Goal: Information Seeking & Learning: Check status

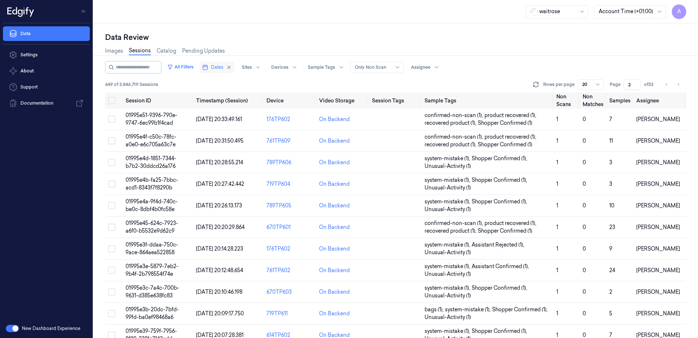
click at [208, 67] on icon "button" at bounding box center [205, 67] width 6 height 6
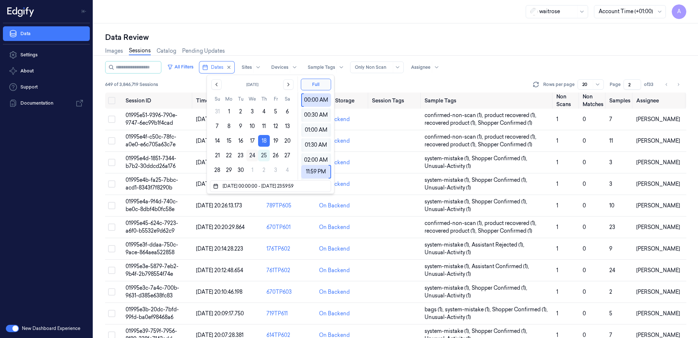
click at [252, 157] on button "24" at bounding box center [253, 155] width 12 height 12
type input "24/09/2025 00:00:00 - 24/09/2025 23:59:59"
click at [273, 19] on div "waitrose Account Time (+01:00) A" at bounding box center [396, 11] width 605 height 23
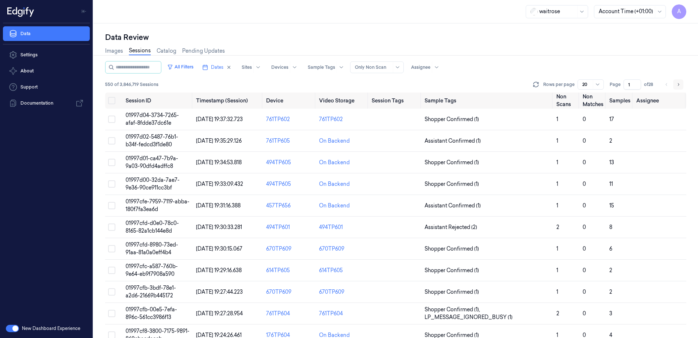
click at [677, 84] on icon "Go to next page" at bounding box center [679, 84] width 4 height 6
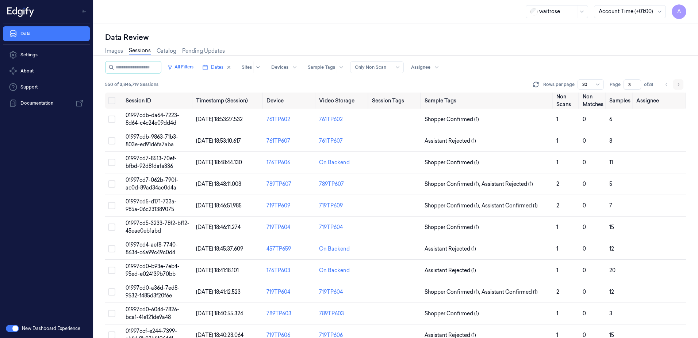
click at [677, 84] on icon "Go to next page" at bounding box center [679, 84] width 4 height 6
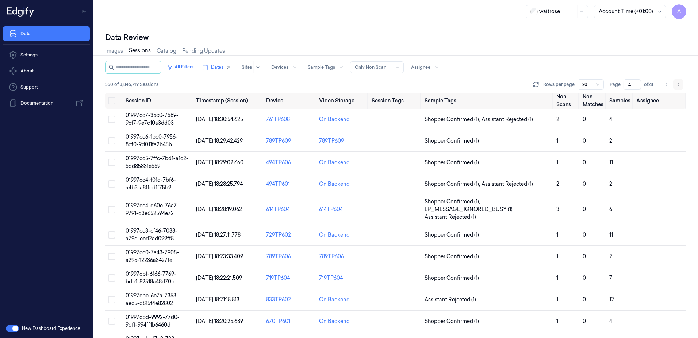
click at [677, 84] on icon "Go to next page" at bounding box center [679, 84] width 4 height 6
type input "5"
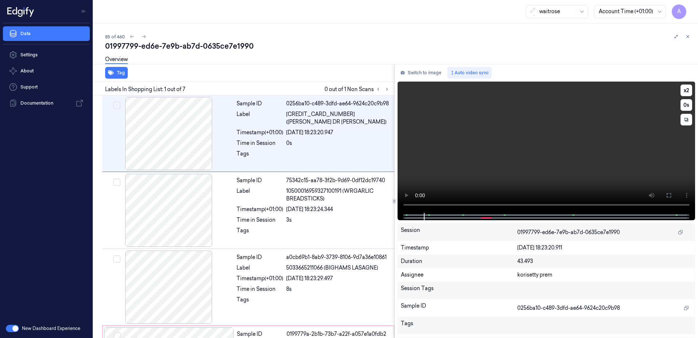
click at [517, 173] on video at bounding box center [547, 146] width 298 height 131
click at [516, 167] on video at bounding box center [547, 146] width 298 height 131
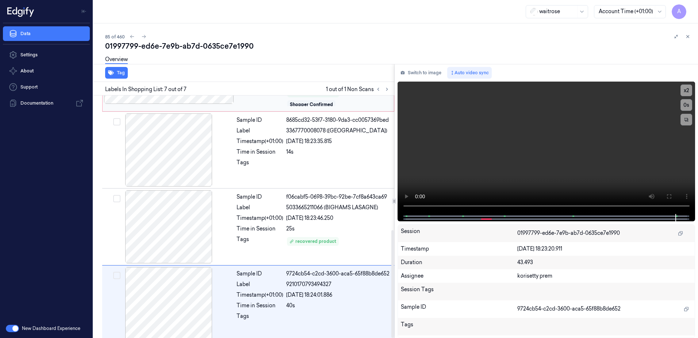
scroll to position [303, 0]
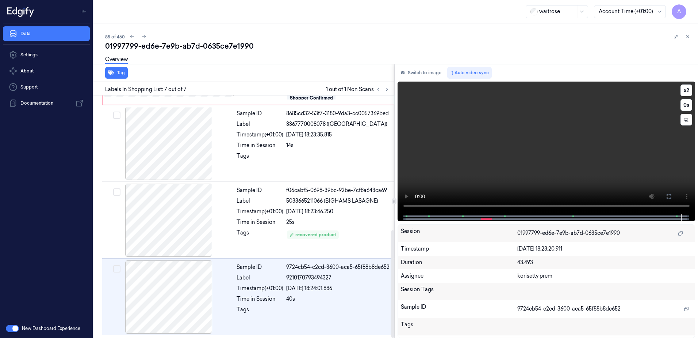
click at [529, 183] on video at bounding box center [547, 147] width 298 height 132
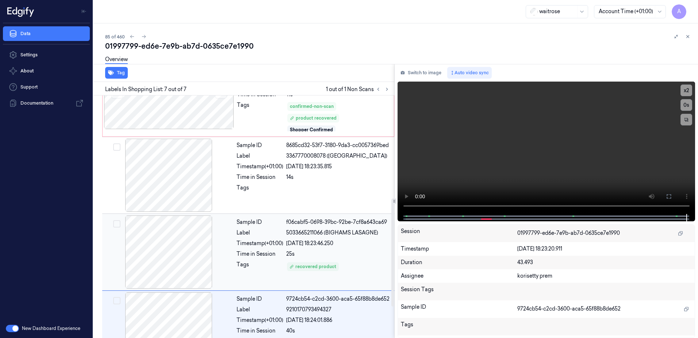
scroll to position [230, 0]
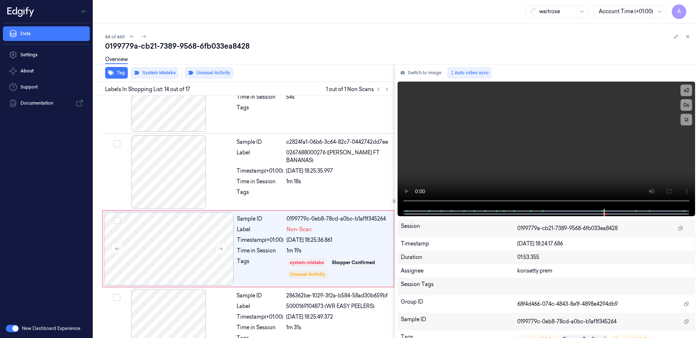
scroll to position [914, 0]
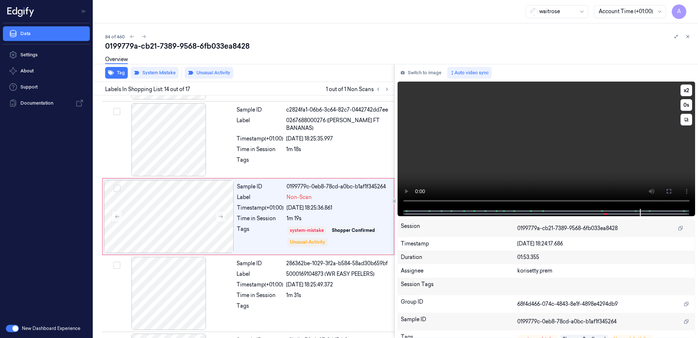
click at [479, 161] on video at bounding box center [547, 144] width 298 height 127
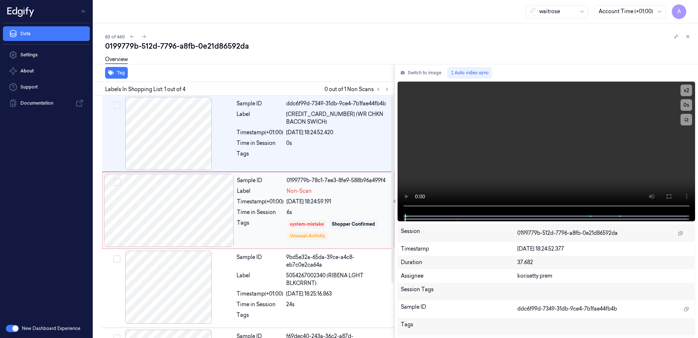
click at [221, 216] on div at bounding box center [169, 210] width 130 height 73
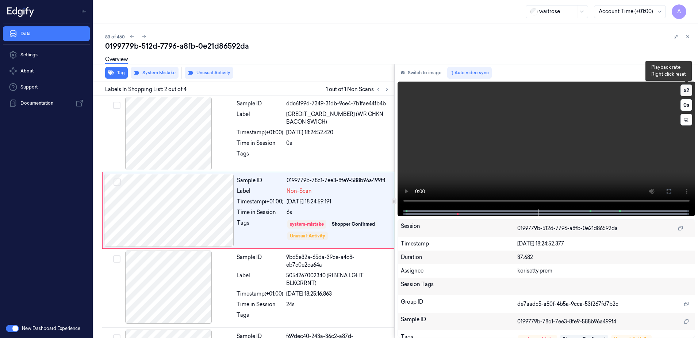
click at [685, 91] on button "x 2" at bounding box center [687, 90] width 12 height 12
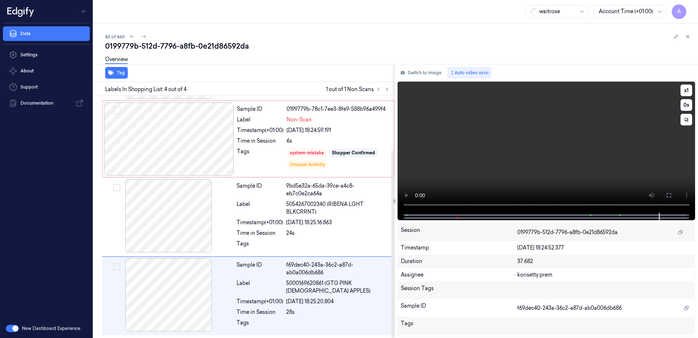
click at [465, 165] on video at bounding box center [547, 146] width 298 height 131
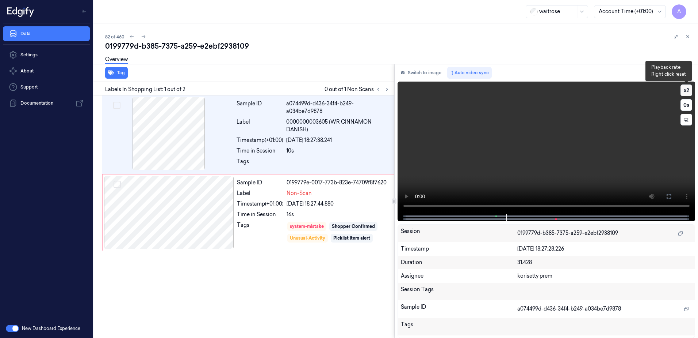
click at [690, 91] on button "x 2" at bounding box center [687, 90] width 12 height 12
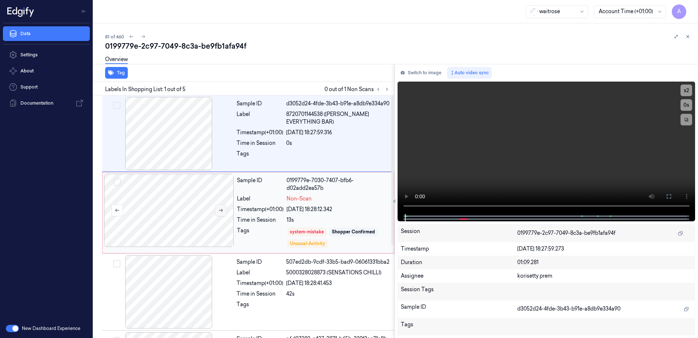
click at [224, 213] on button at bounding box center [221, 210] width 12 height 12
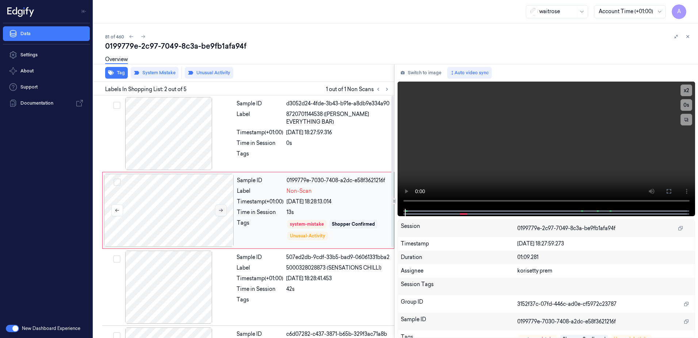
click at [218, 210] on icon at bounding box center [220, 209] width 5 height 5
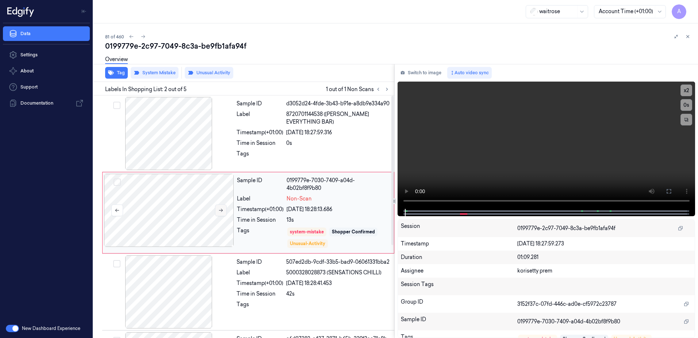
click at [218, 210] on icon at bounding box center [220, 209] width 5 height 5
click at [690, 90] on button "x 2" at bounding box center [687, 90] width 12 height 12
click at [688, 90] on button "x 4" at bounding box center [687, 90] width 12 height 12
click at [688, 90] on button "x 1" at bounding box center [687, 90] width 12 height 12
click at [688, 90] on button "x 2" at bounding box center [687, 90] width 12 height 12
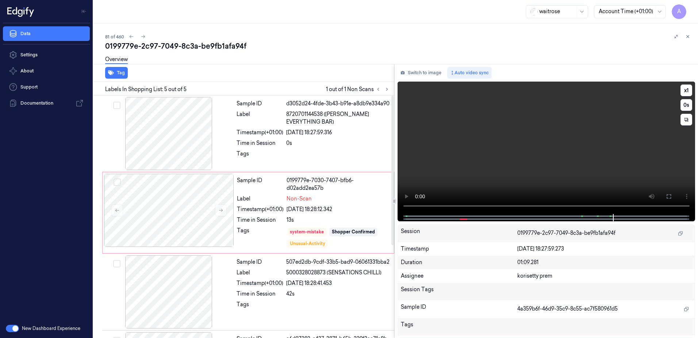
click at [508, 177] on video at bounding box center [547, 147] width 298 height 132
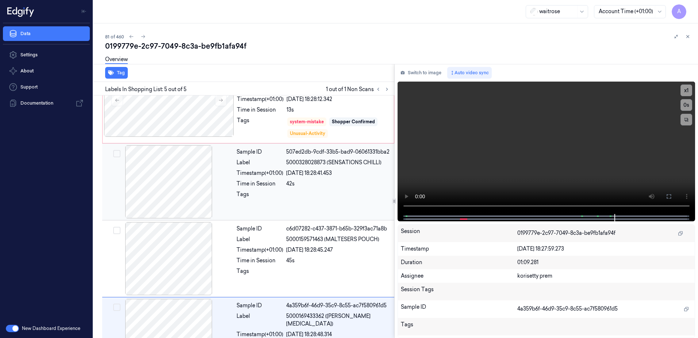
scroll to position [151, 0]
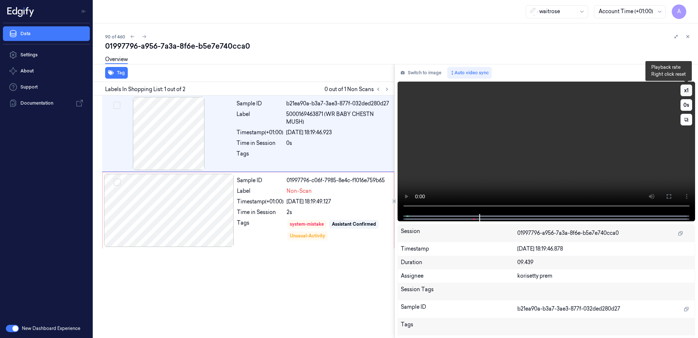
click at [686, 92] on button "x 1" at bounding box center [687, 90] width 12 height 12
click at [686, 92] on button "x 2" at bounding box center [687, 90] width 12 height 12
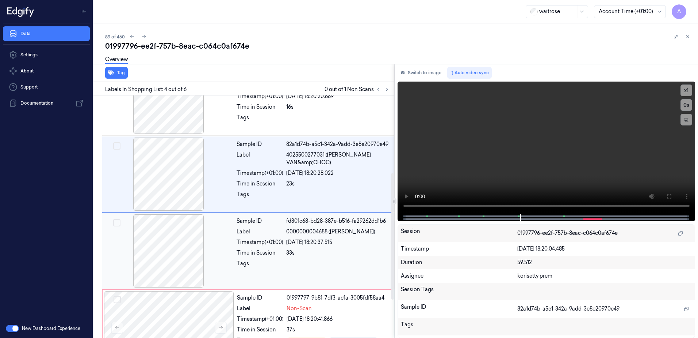
scroll to position [220, 0]
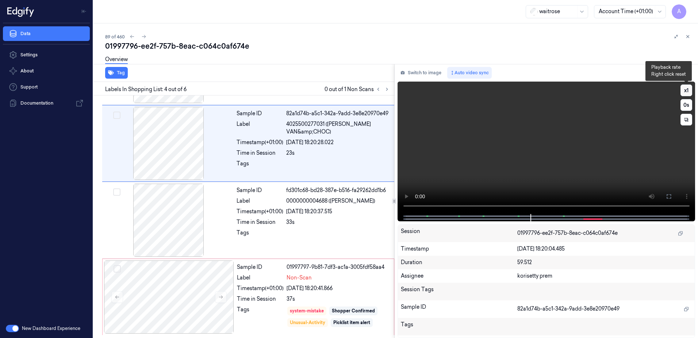
click at [682, 91] on button "x 1" at bounding box center [687, 90] width 12 height 12
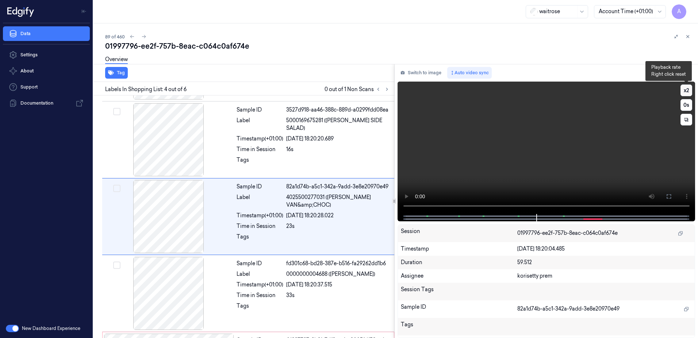
click at [691, 90] on button "x 2" at bounding box center [687, 90] width 12 height 12
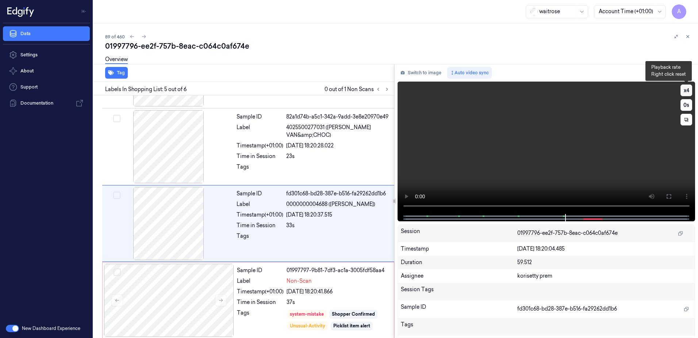
scroll to position [220, 0]
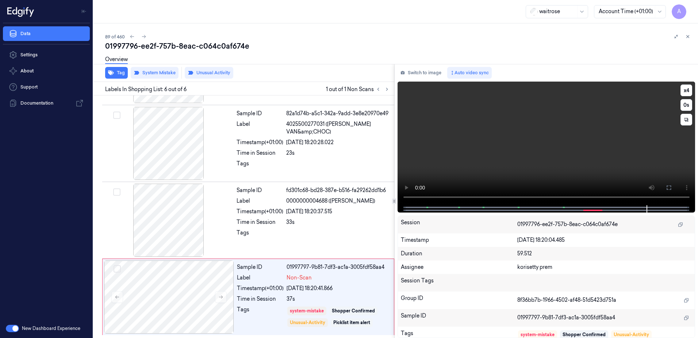
click at [545, 135] on video at bounding box center [547, 142] width 298 height 123
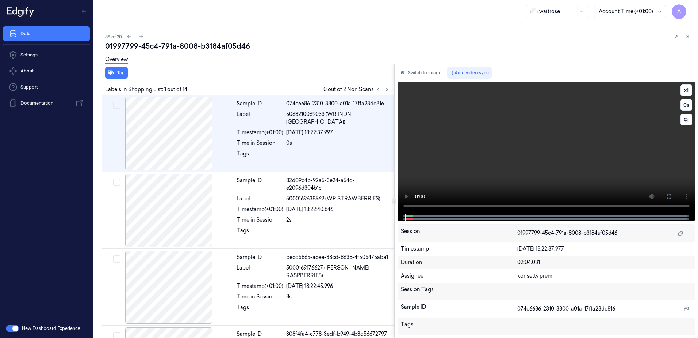
click at [398, 193] on video at bounding box center [547, 147] width 298 height 132
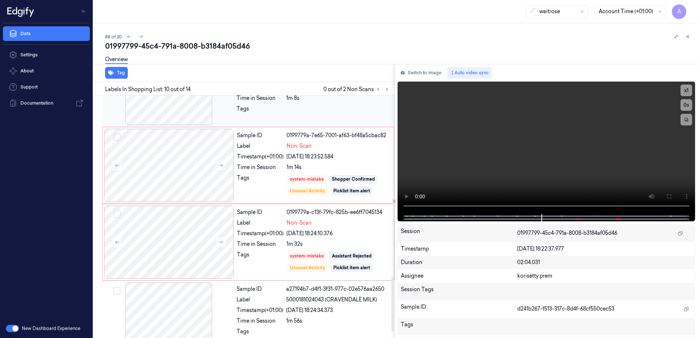
scroll to position [827, 0]
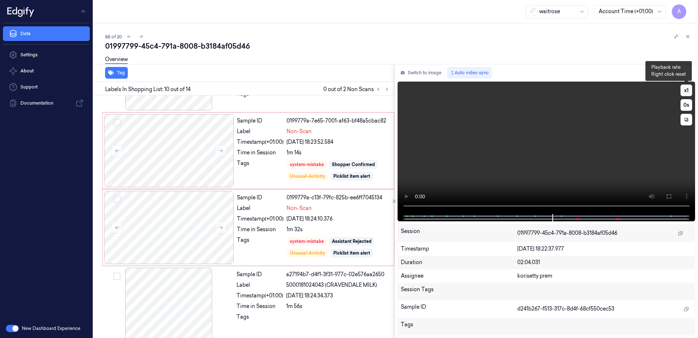
click at [688, 88] on button "x 1" at bounding box center [687, 90] width 12 height 12
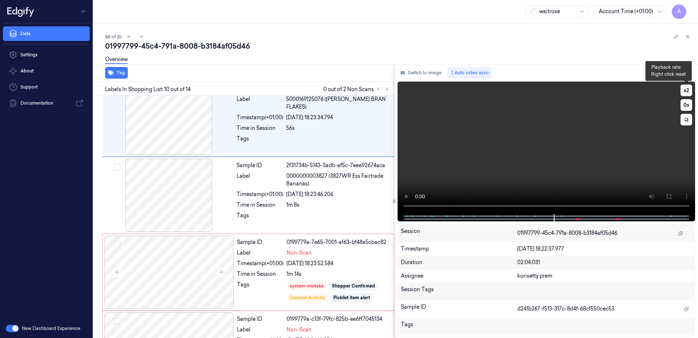
scroll to position [608, 0]
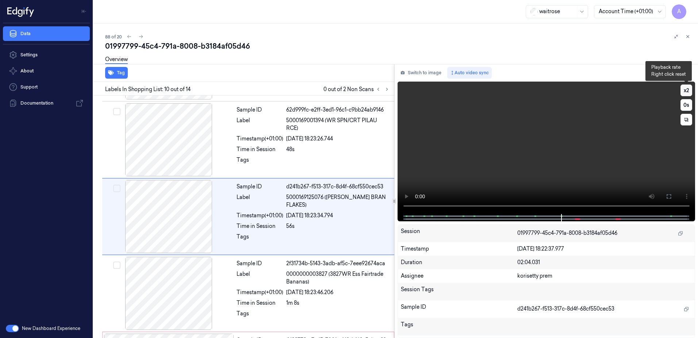
click at [688, 88] on button "x 2" at bounding box center [687, 90] width 12 height 12
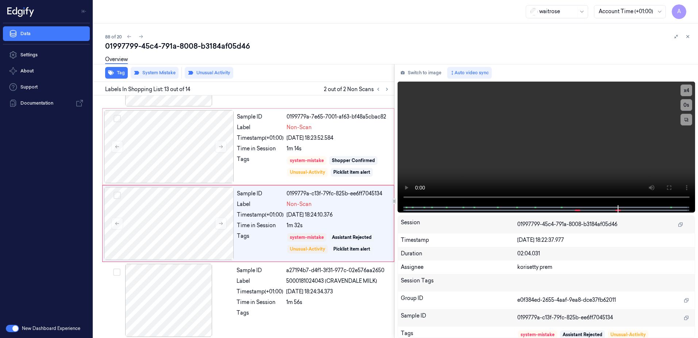
scroll to position [834, 0]
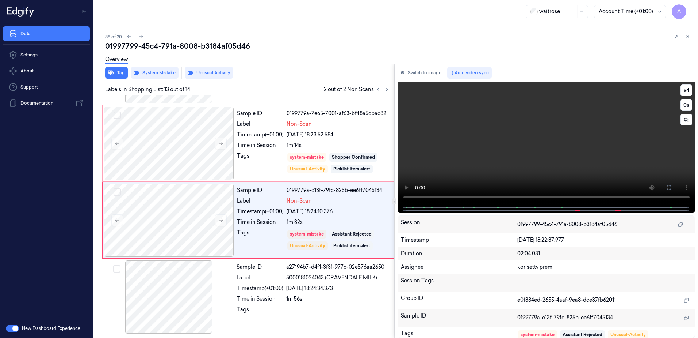
click at [538, 173] on video at bounding box center [547, 142] width 298 height 123
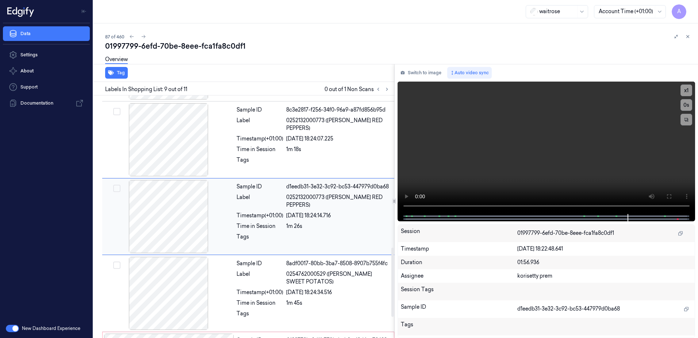
scroll to position [604, 0]
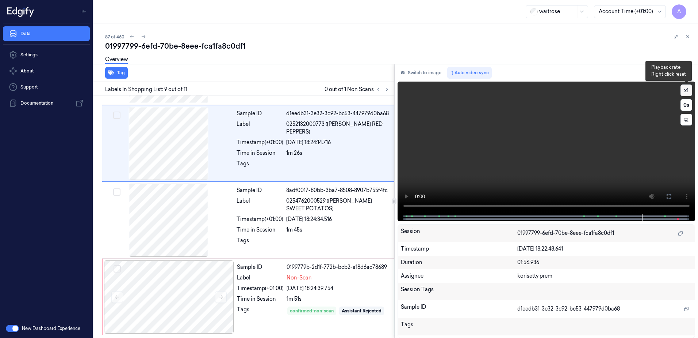
click at [685, 88] on button "x 1" at bounding box center [687, 90] width 12 height 12
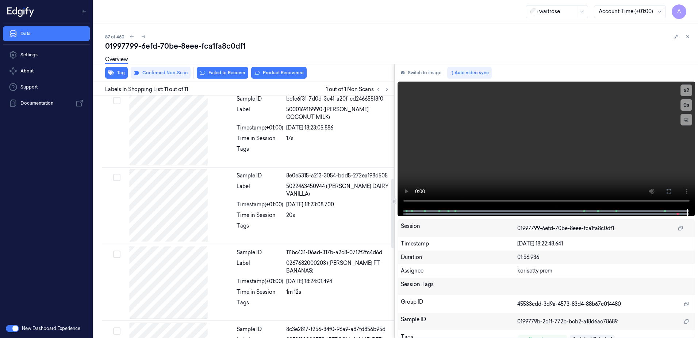
scroll to position [275, 0]
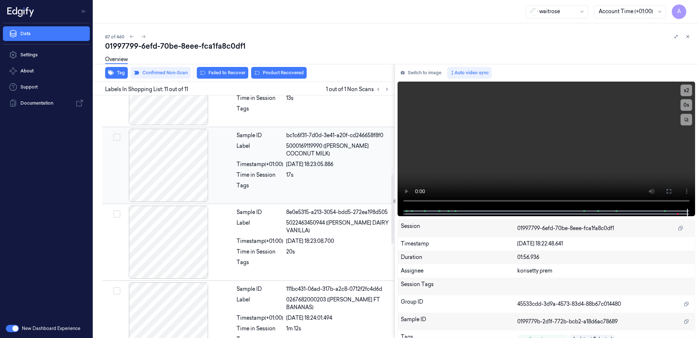
click at [344, 166] on div "[DATE] 18:23:05.886" at bounding box center [338, 164] width 104 height 8
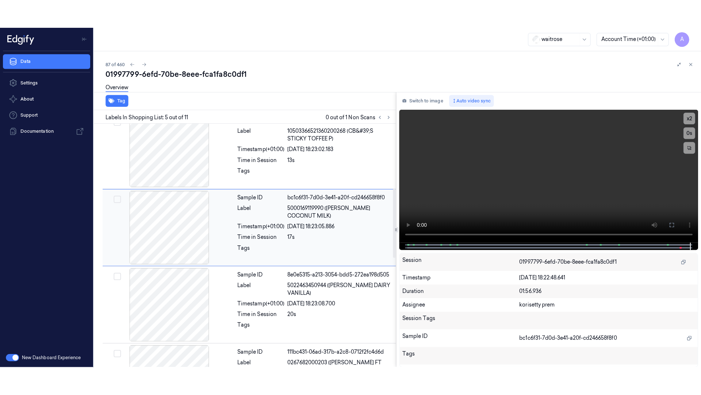
scroll to position [224, 0]
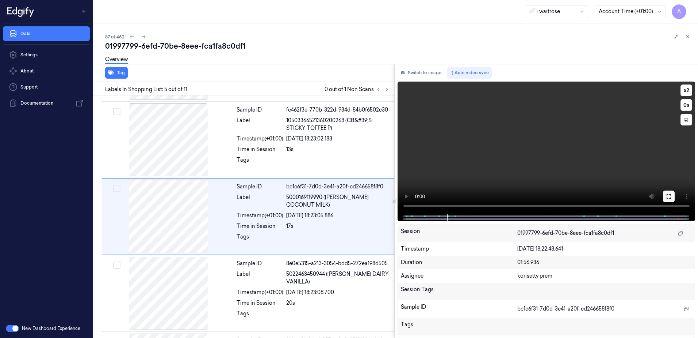
click at [669, 195] on icon at bounding box center [669, 196] width 6 height 6
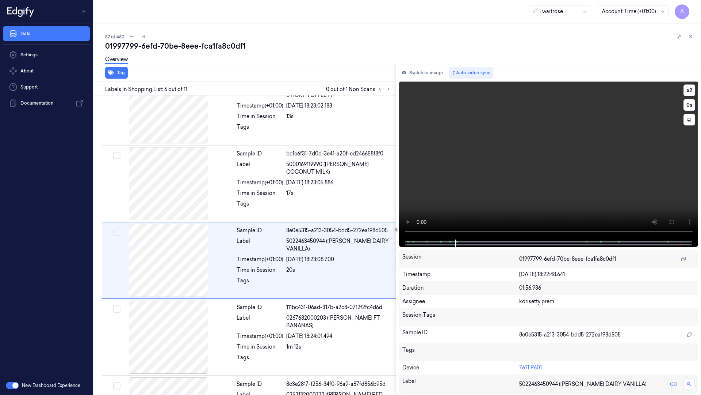
scroll to position [272, 0]
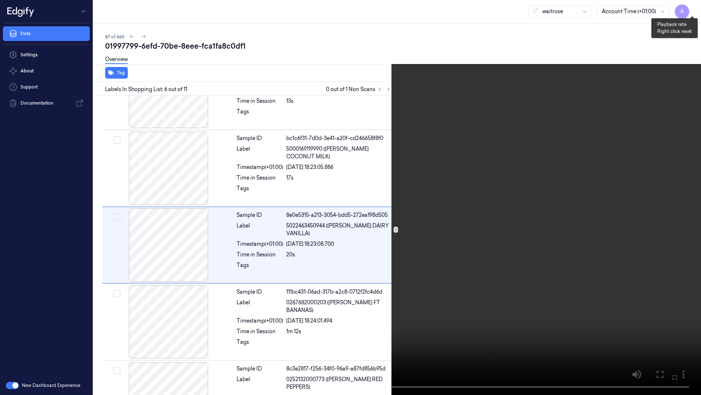
click at [694, 7] on button "x 2" at bounding box center [693, 9] width 12 height 12
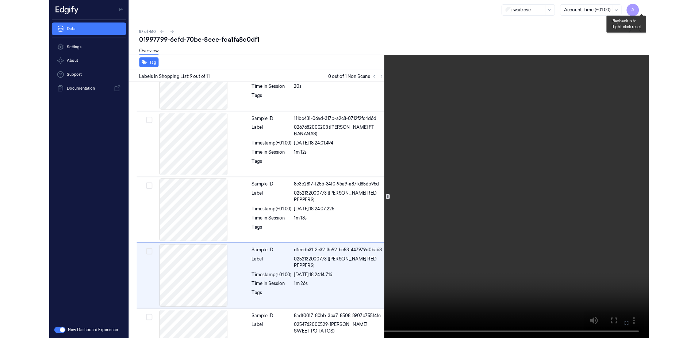
scroll to position [502, 0]
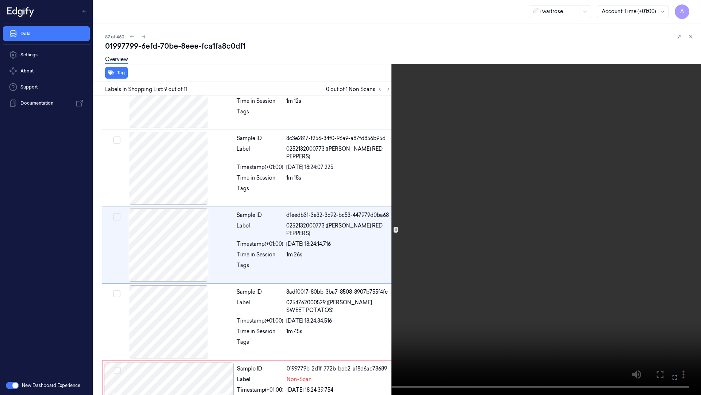
click at [0, 0] on icon at bounding box center [0, 0] width 0 height 0
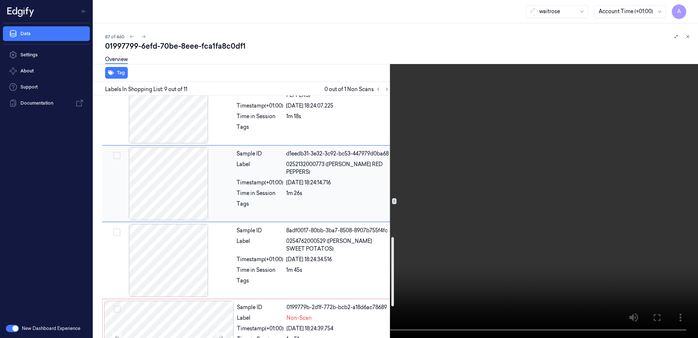
scroll to position [494, 0]
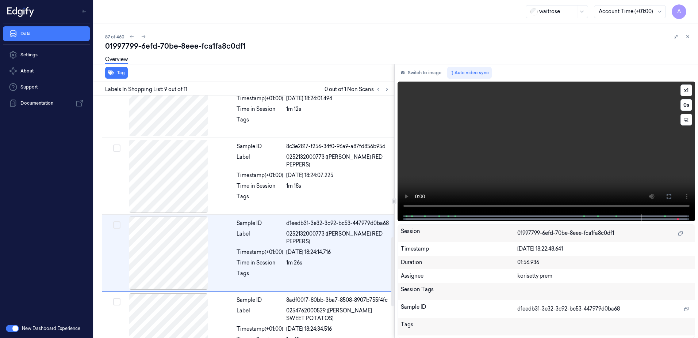
click at [515, 154] on video at bounding box center [547, 147] width 298 height 132
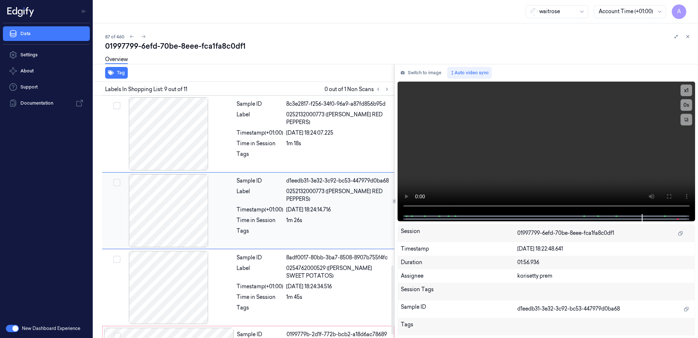
scroll to position [604, 0]
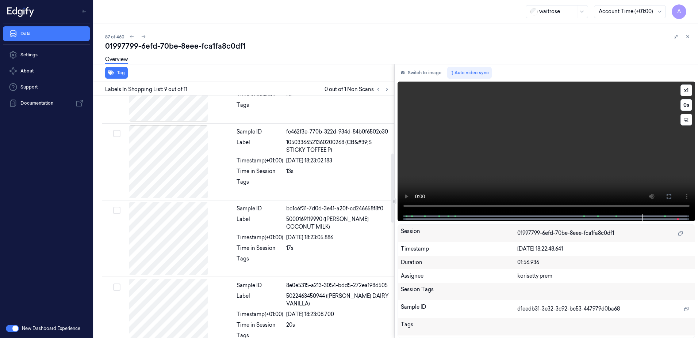
click at [535, 156] on video at bounding box center [547, 147] width 298 height 132
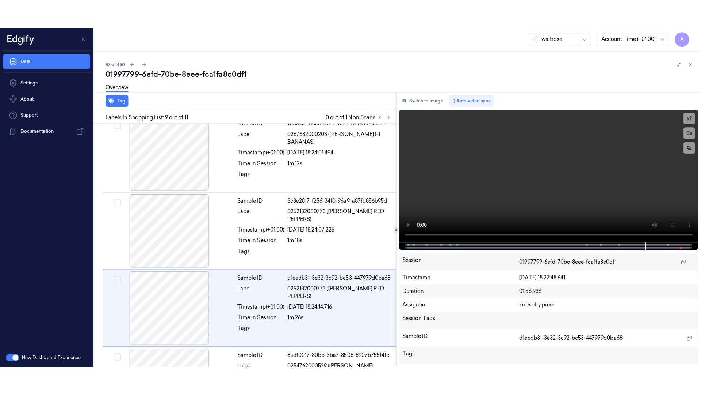
scroll to position [531, 0]
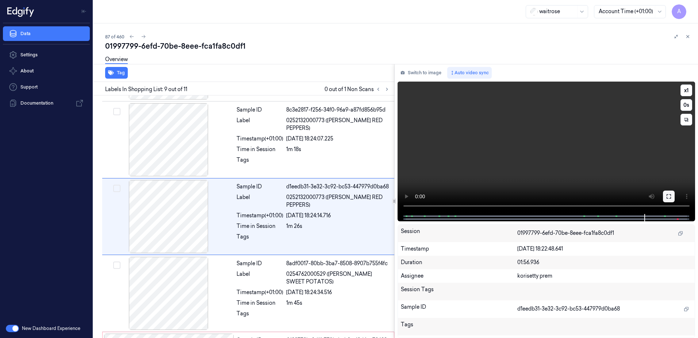
click at [669, 198] on icon at bounding box center [669, 196] width 6 height 6
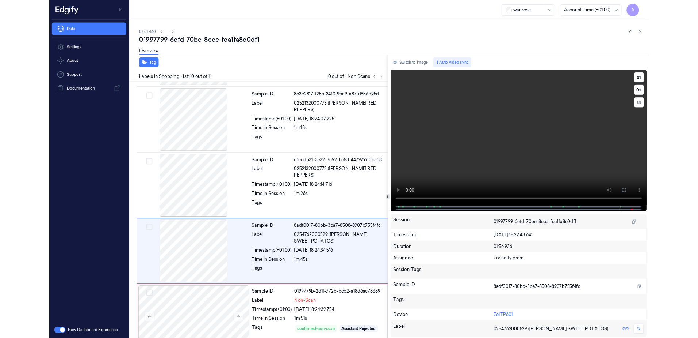
scroll to position [547, 0]
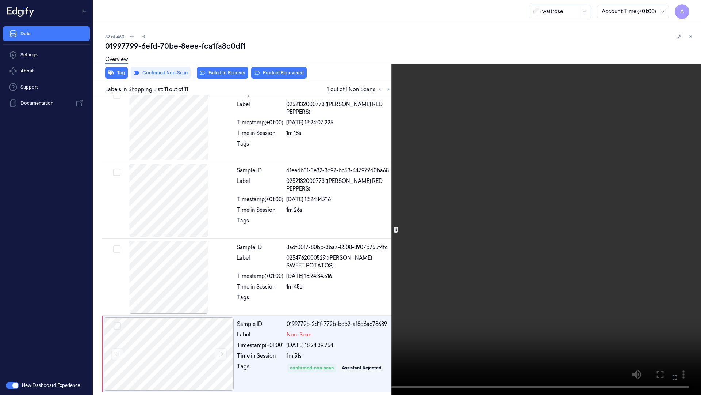
drag, startPoint x: 671, startPoint y: 375, endPoint x: 669, endPoint y: 333, distance: 42.5
click at [0, 0] on icon at bounding box center [0, 0] width 0 height 0
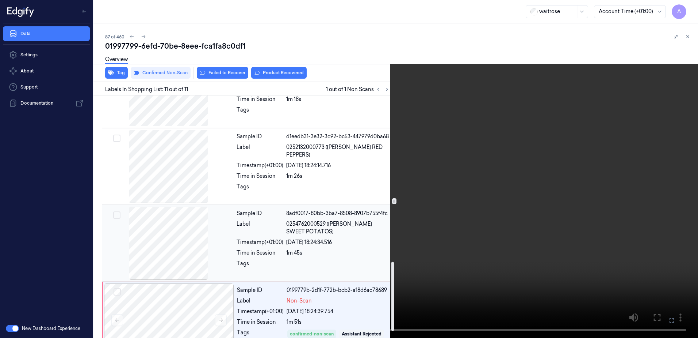
scroll to position [604, 0]
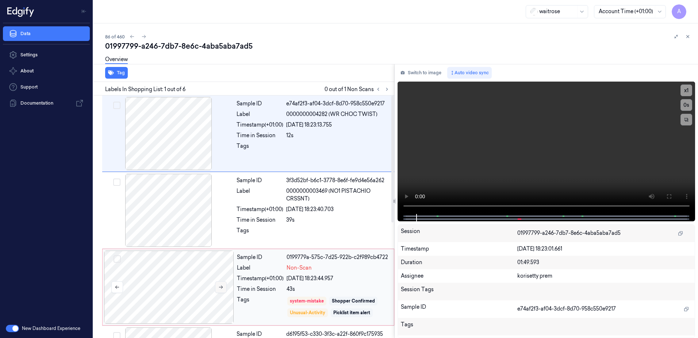
click at [221, 287] on icon at bounding box center [220, 286] width 5 height 5
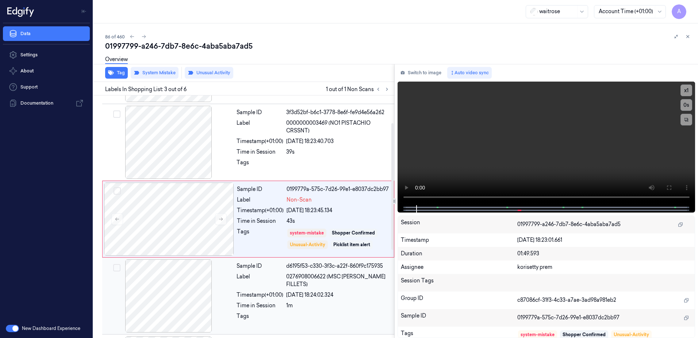
scroll to position [71, 0]
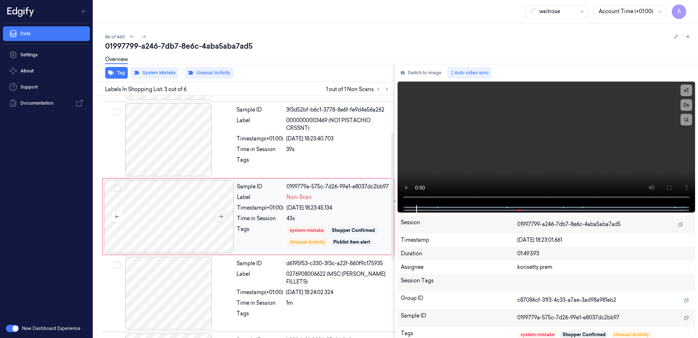
click at [221, 219] on button at bounding box center [221, 216] width 12 height 12
click at [688, 88] on button "x 1" at bounding box center [687, 90] width 12 height 12
click at [559, 125] on video at bounding box center [547, 142] width 298 height 123
click at [528, 147] on video at bounding box center [547, 142] width 298 height 123
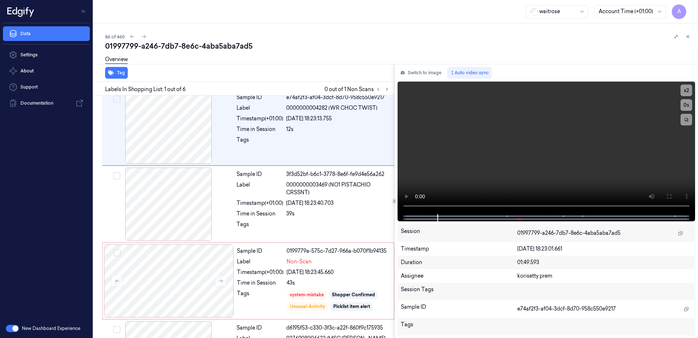
scroll to position [0, 0]
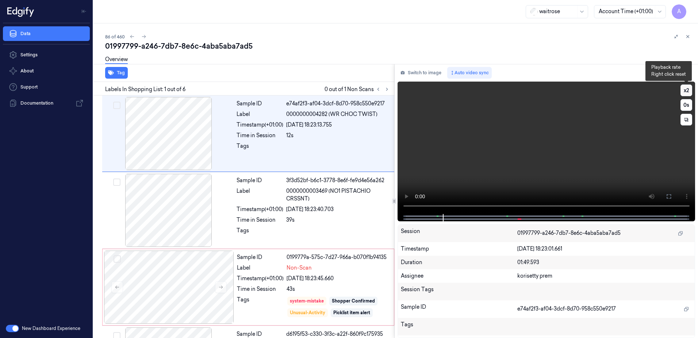
click at [685, 89] on button "x 2" at bounding box center [687, 90] width 12 height 12
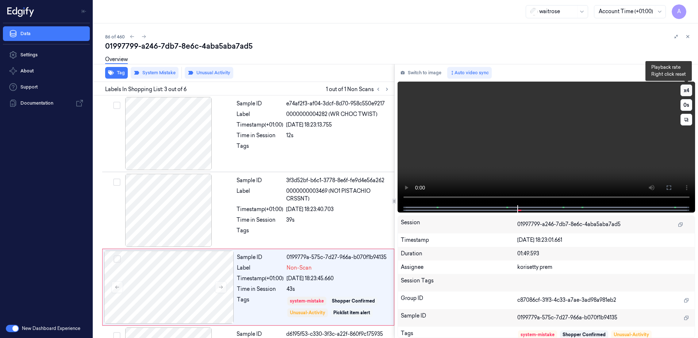
scroll to position [71, 0]
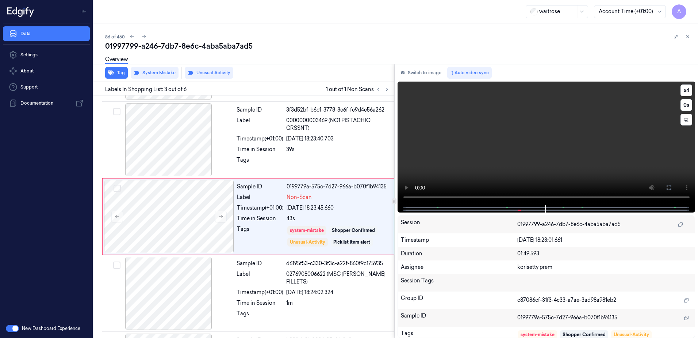
click at [561, 125] on video at bounding box center [547, 142] width 298 height 123
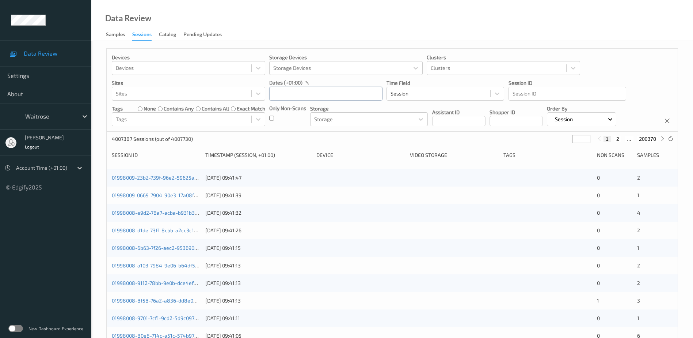
click at [286, 98] on input "text" at bounding box center [325, 94] width 113 height 14
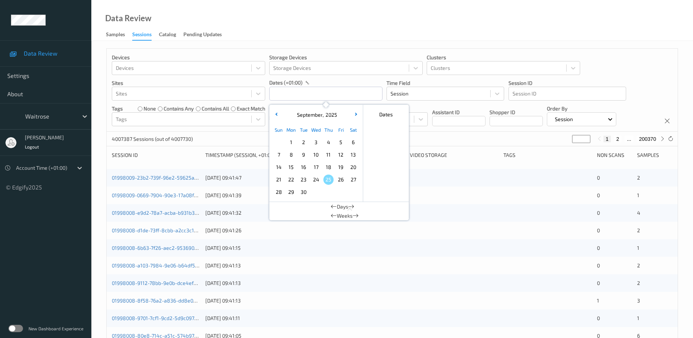
click at [313, 164] on span "17" at bounding box center [316, 167] width 10 height 10
type input "17/09/2025 00:00 -> 17/09/2025 23:59"
drag, startPoint x: 313, startPoint y: 164, endPoint x: 320, endPoint y: 20, distance: 144.4
click at [320, 20] on div "Data Review Samples Sessions Catalog Pending Updates" at bounding box center [392, 20] width 602 height 41
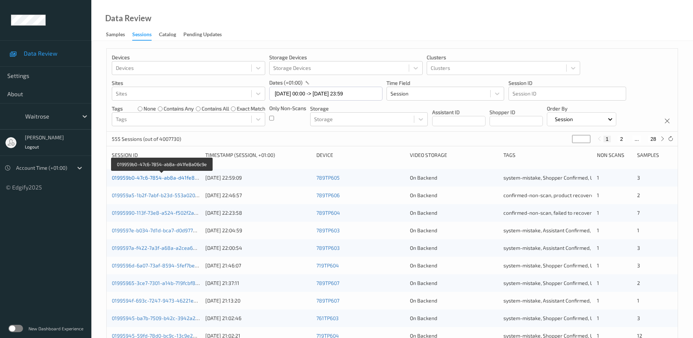
click at [163, 179] on link "019959b0-47c6-7854-ab8a-d41fe8a06c9e" at bounding box center [162, 177] width 100 height 6
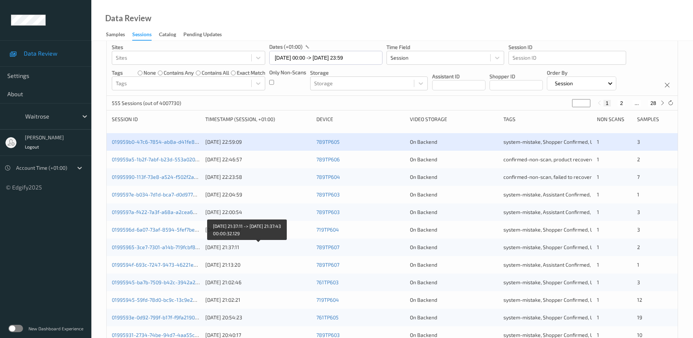
scroll to position [110, 0]
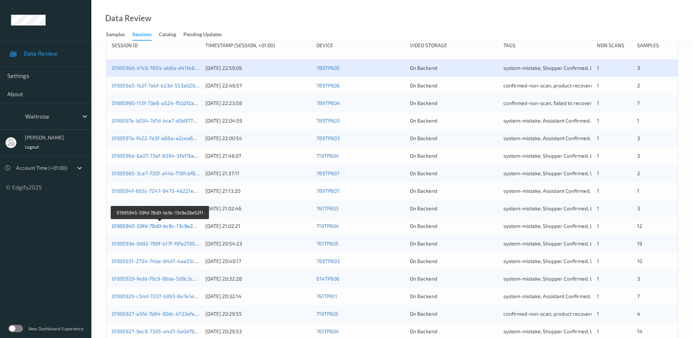
click at [136, 225] on link "01995945-59fd-78d0-bc9c-13c9e26a52f1" at bounding box center [160, 225] width 97 height 6
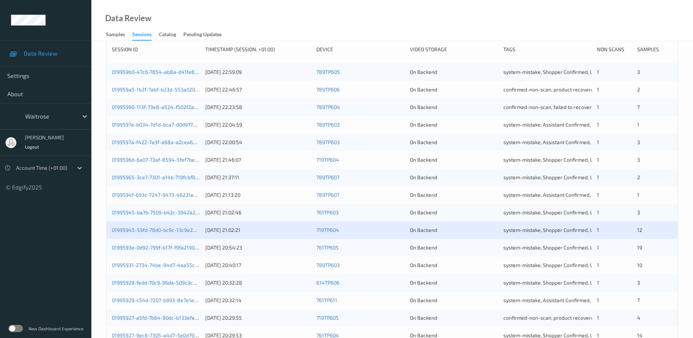
scroll to position [110, 0]
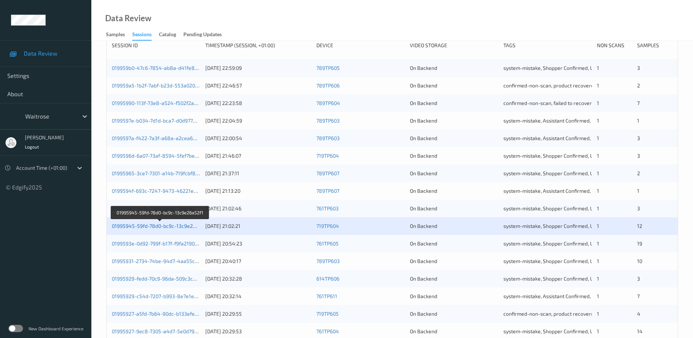
click at [152, 226] on link "01995945-59fd-78d0-bc9c-13c9e26a52f1" at bounding box center [160, 225] width 97 height 6
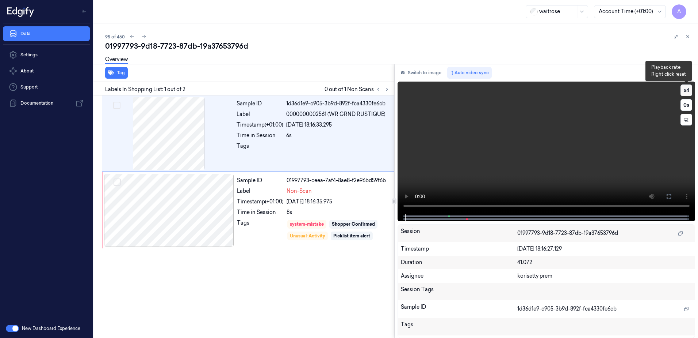
click at [685, 92] on button "x 4" at bounding box center [687, 90] width 12 height 12
click at [685, 92] on button "x 1" at bounding box center [687, 90] width 12 height 12
click at [685, 92] on button "x 2" at bounding box center [687, 90] width 12 height 12
click at [591, 148] on video at bounding box center [547, 147] width 298 height 132
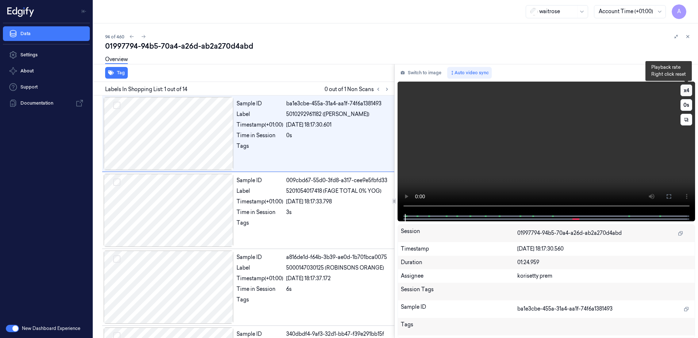
click at [687, 88] on button "x 4" at bounding box center [687, 90] width 12 height 12
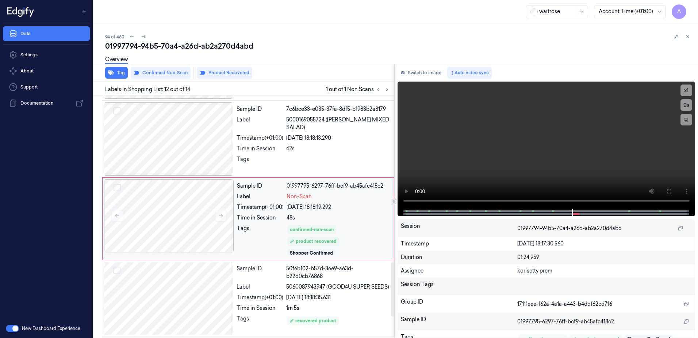
scroll to position [764, 0]
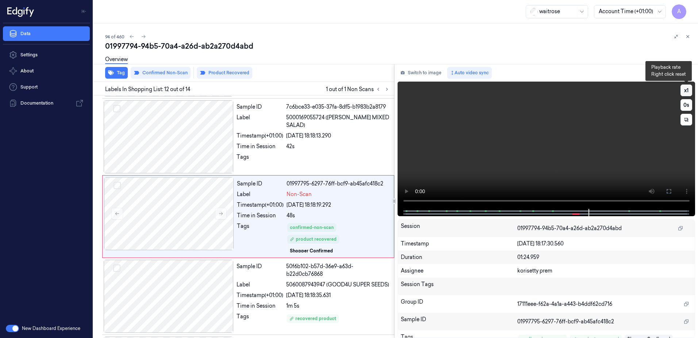
click at [686, 92] on button "x 1" at bounding box center [687, 90] width 12 height 12
click at [686, 92] on button "x 2" at bounding box center [687, 90] width 12 height 12
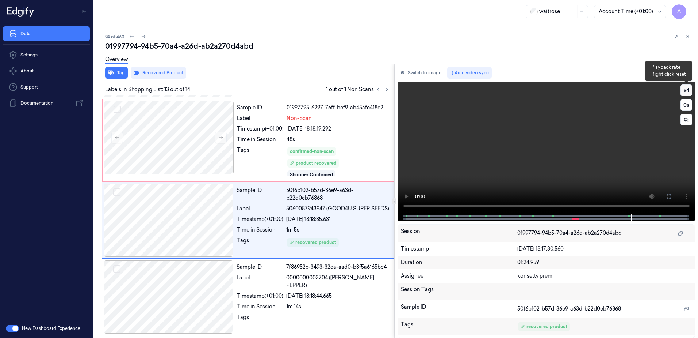
scroll to position [842, 0]
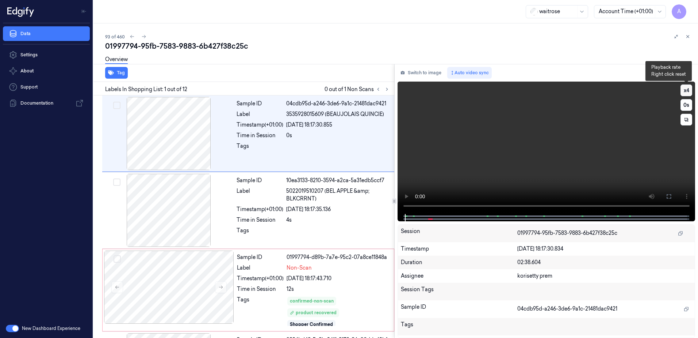
click at [688, 88] on button "x 4" at bounding box center [687, 90] width 12 height 12
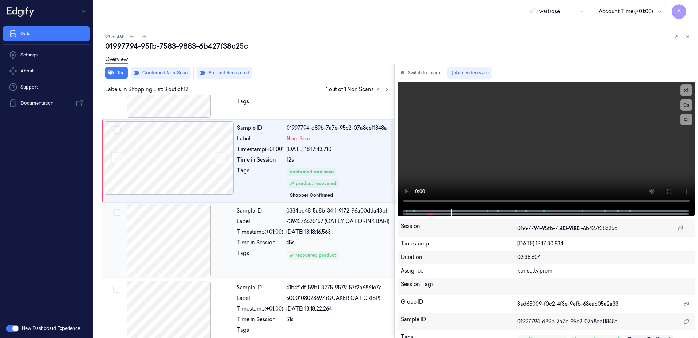
scroll to position [146, 0]
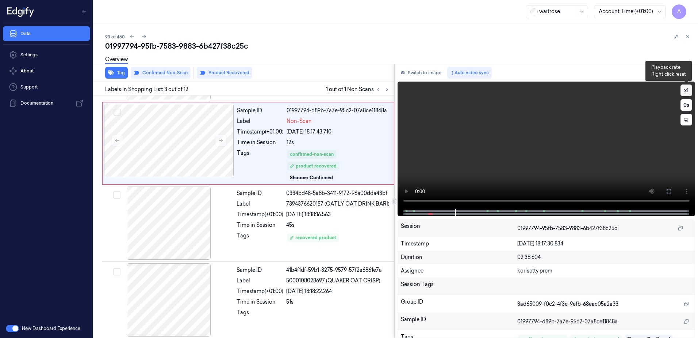
click at [685, 92] on button "x 1" at bounding box center [687, 90] width 12 height 12
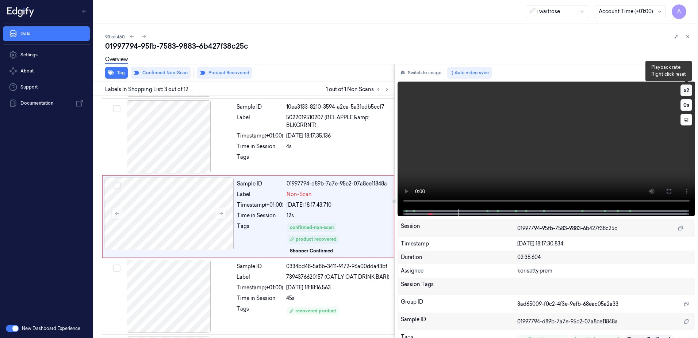
click at [685, 92] on button "x 2" at bounding box center [687, 90] width 12 height 12
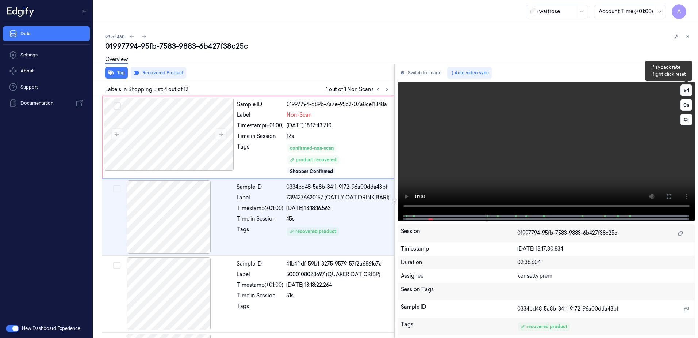
scroll to position [153, 0]
click at [578, 134] on video at bounding box center [547, 147] width 298 height 132
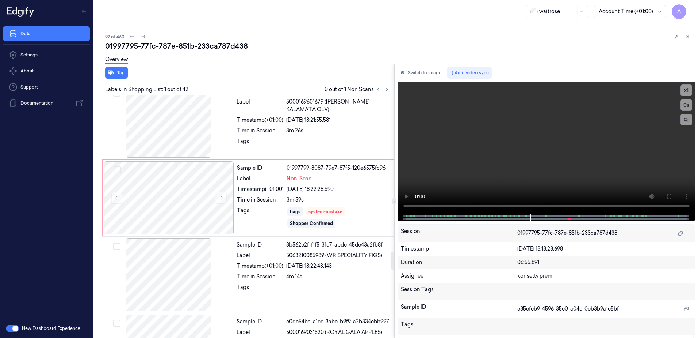
scroll to position [2082, 0]
click at [217, 205] on button at bounding box center [221, 199] width 12 height 12
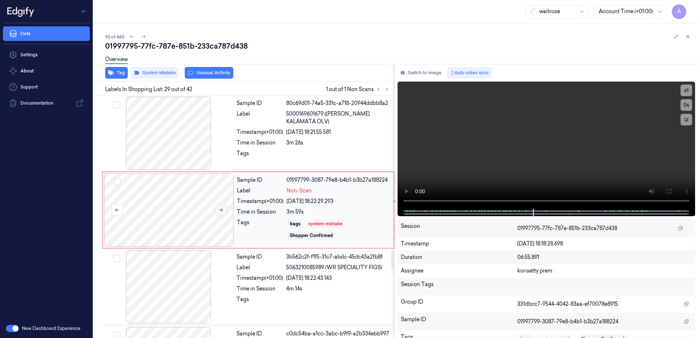
click at [220, 212] on icon at bounding box center [220, 209] width 5 height 5
click at [689, 89] on button "x 1" at bounding box center [687, 90] width 12 height 12
click at [689, 89] on button "x 2" at bounding box center [687, 90] width 12 height 12
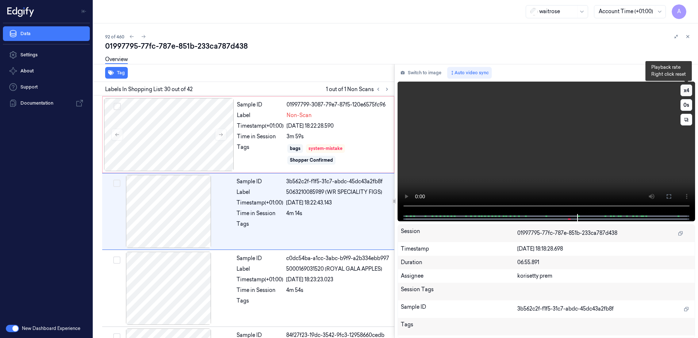
scroll to position [2148, 0]
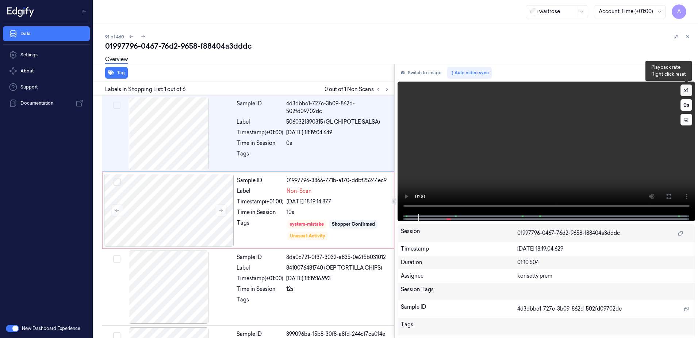
click at [683, 90] on button "x 1" at bounding box center [687, 90] width 12 height 12
click at [690, 91] on button "x 2" at bounding box center [687, 90] width 12 height 12
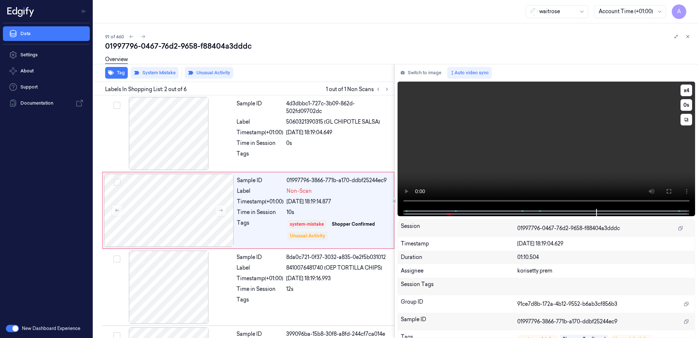
click at [479, 156] on video at bounding box center [547, 144] width 298 height 127
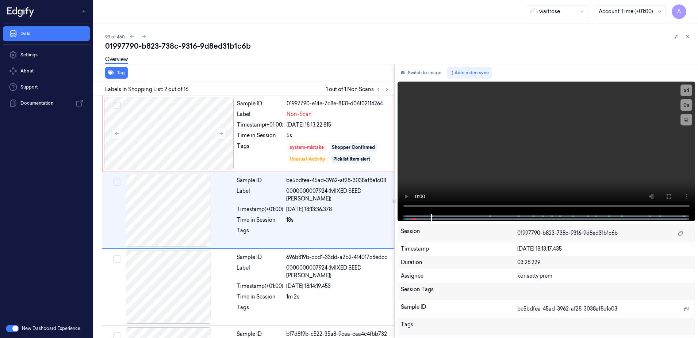
click at [395, 206] on div "Switch to image Auto video sync x 4 0 s Session 01997790-b823-738c-9316-9d8ed31…" at bounding box center [547, 201] width 304 height 274
click at [513, 159] on video at bounding box center [547, 147] width 298 height 132
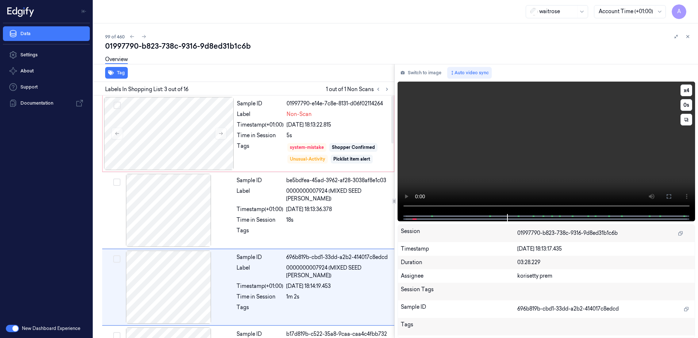
click at [486, 162] on video at bounding box center [547, 147] width 298 height 132
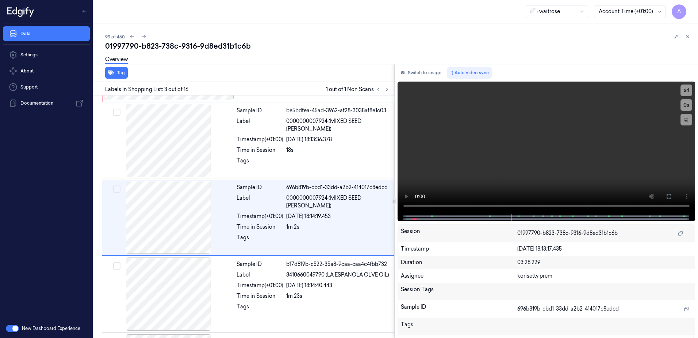
scroll to position [71, 0]
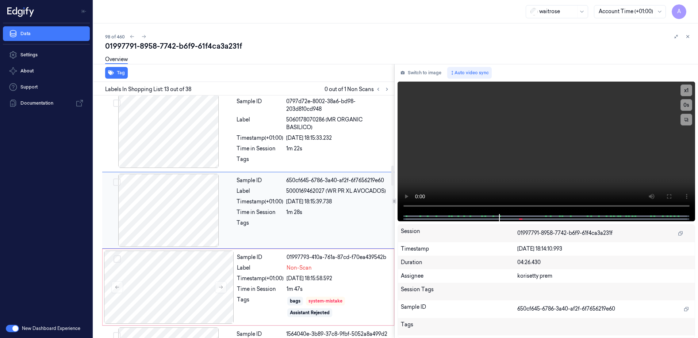
scroll to position [842, 0]
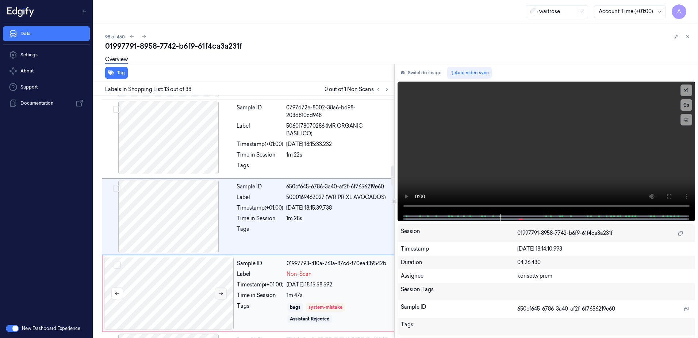
click at [219, 296] on button at bounding box center [221, 293] width 12 height 12
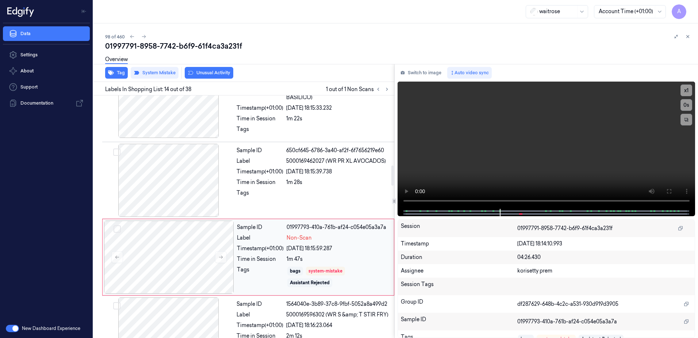
scroll to position [919, 0]
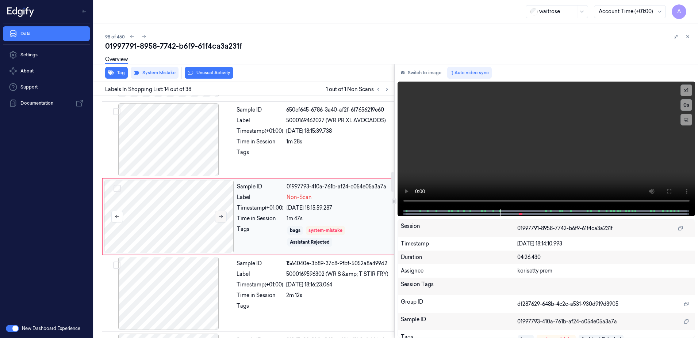
click at [219, 214] on icon at bounding box center [220, 216] width 5 height 5
click at [687, 90] on button "x 1" at bounding box center [687, 90] width 12 height 12
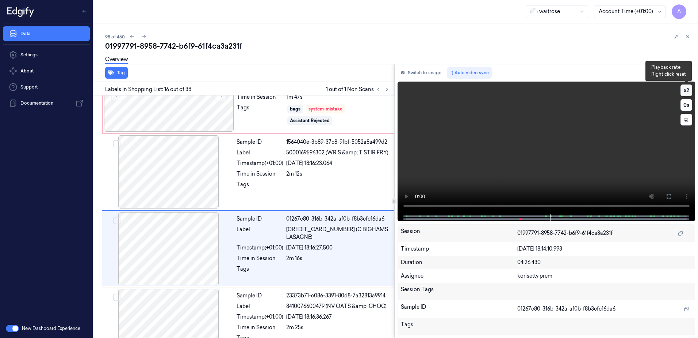
scroll to position [1072, 0]
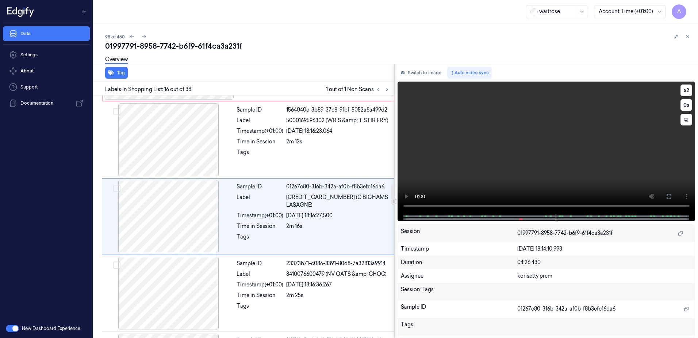
click at [501, 151] on video at bounding box center [547, 147] width 298 height 132
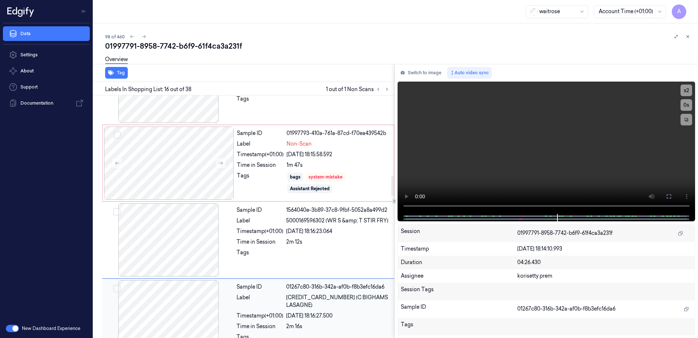
scroll to position [963, 0]
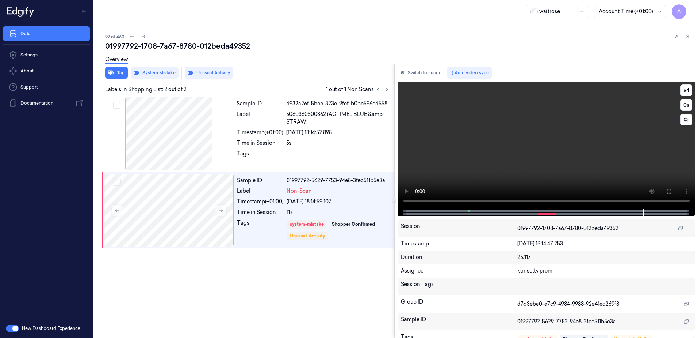
click at [522, 163] on video at bounding box center [547, 144] width 298 height 127
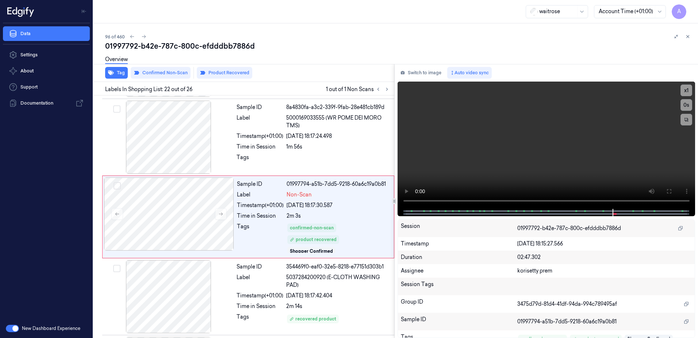
scroll to position [1533, 0]
click at [690, 90] on button "x 1" at bounding box center [687, 90] width 12 height 12
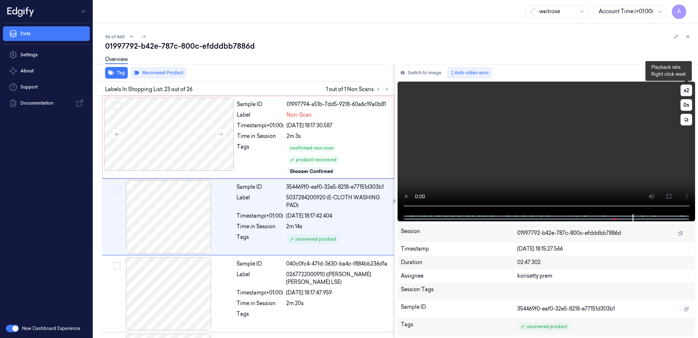
scroll to position [1613, 0]
click at [591, 135] on video at bounding box center [547, 147] width 298 height 132
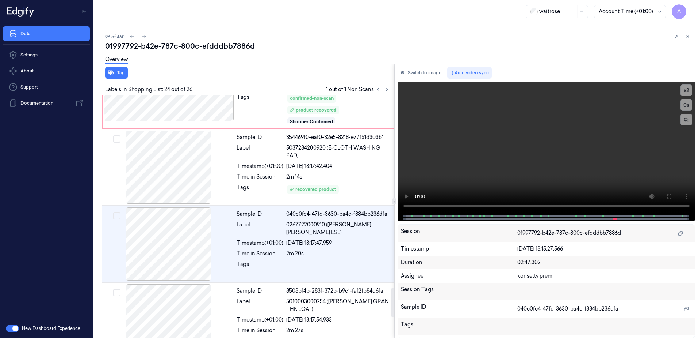
scroll to position [1690, 0]
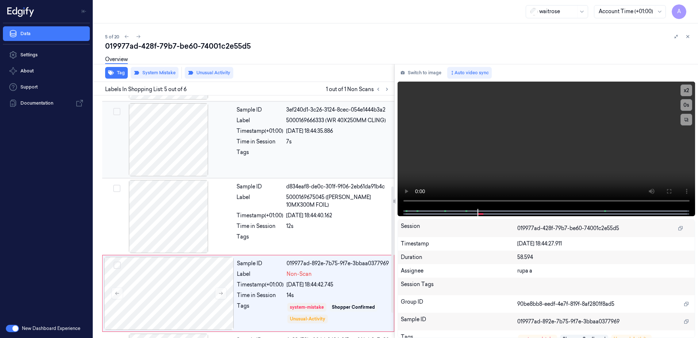
scroll to position [222, 0]
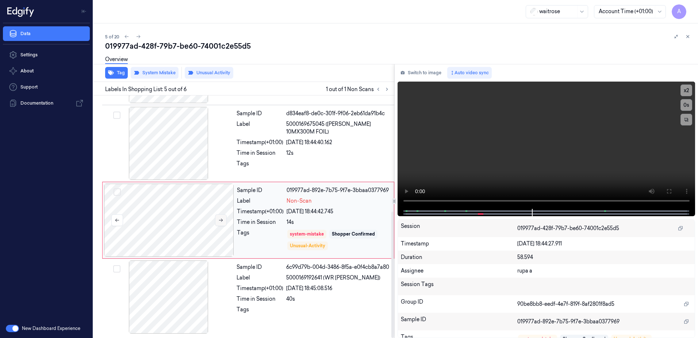
click at [220, 218] on icon at bounding box center [221, 219] width 4 height 3
click at [222, 219] on icon at bounding box center [220, 219] width 5 height 5
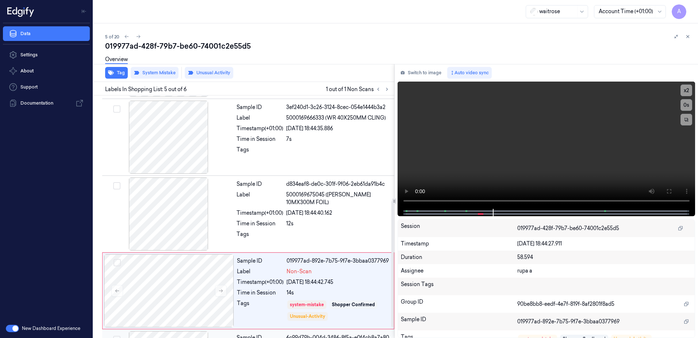
scroll to position [149, 0]
click at [356, 218] on div "Sample ID d834eaf8-de0c-301f-9f06-2eb61da91b4c Label 5000169675045 (WR ESS 10MX…" at bounding box center [313, 214] width 159 height 73
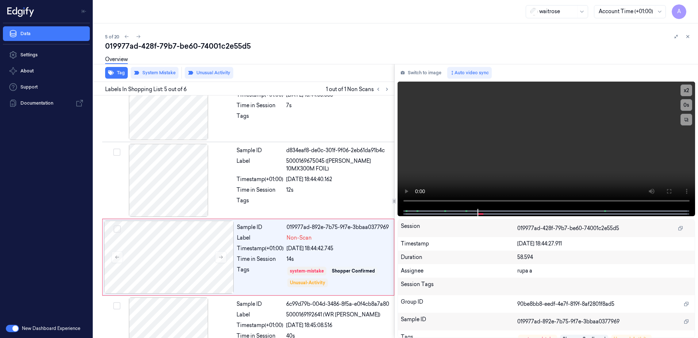
scroll to position [222, 0]
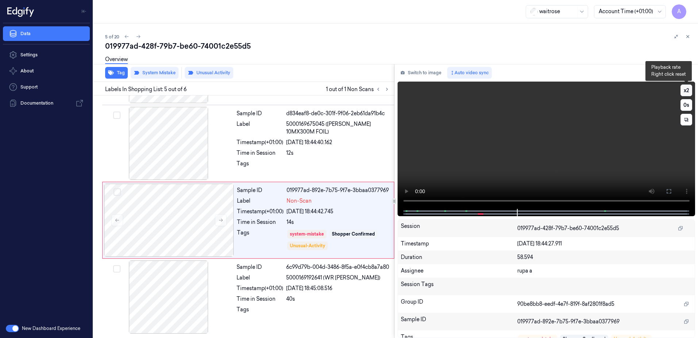
click at [685, 88] on button "x 2" at bounding box center [687, 90] width 12 height 12
click at [576, 145] on video at bounding box center [547, 144] width 298 height 127
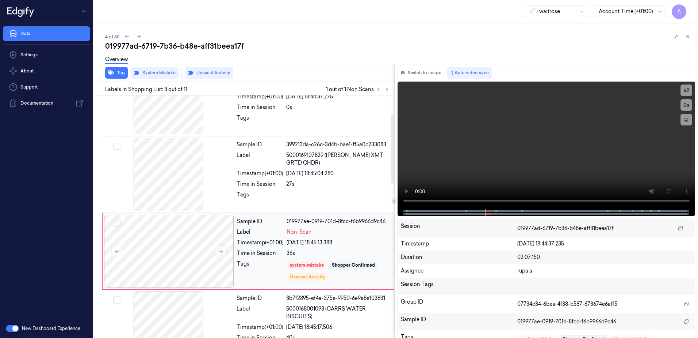
scroll to position [71, 0]
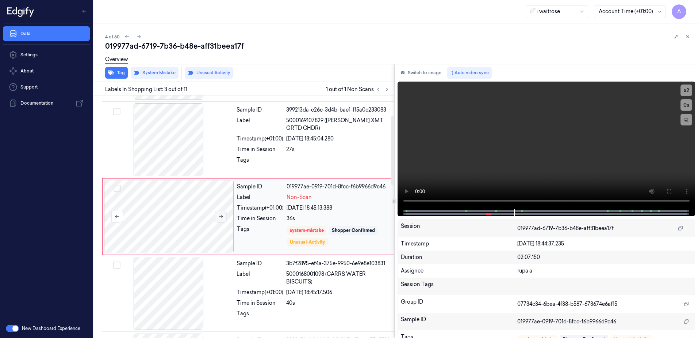
click at [221, 215] on icon at bounding box center [220, 216] width 5 height 5
click at [218, 216] on icon at bounding box center [220, 216] width 5 height 5
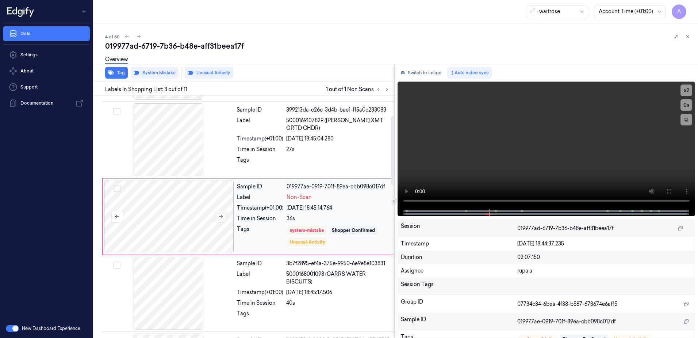
click at [218, 216] on icon at bounding box center [220, 216] width 5 height 5
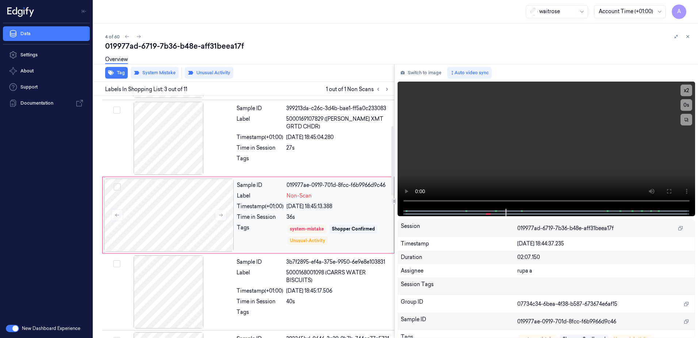
scroll to position [110, 0]
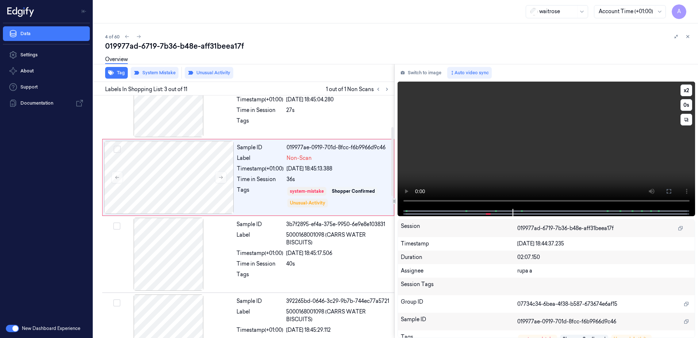
click at [487, 149] on video at bounding box center [547, 144] width 298 height 127
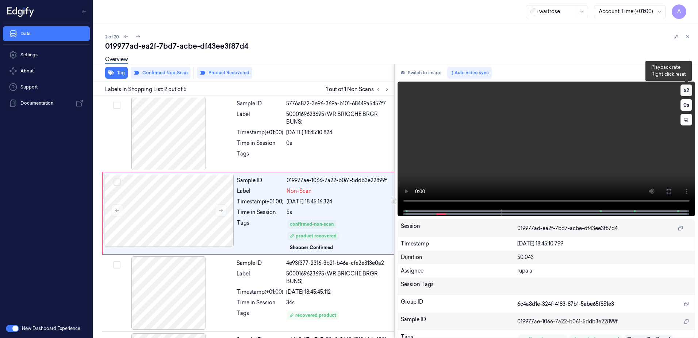
click at [688, 89] on button "x 2" at bounding box center [687, 90] width 12 height 12
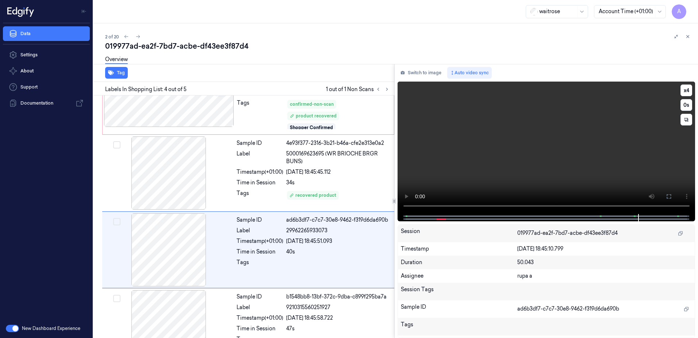
scroll to position [149, 0]
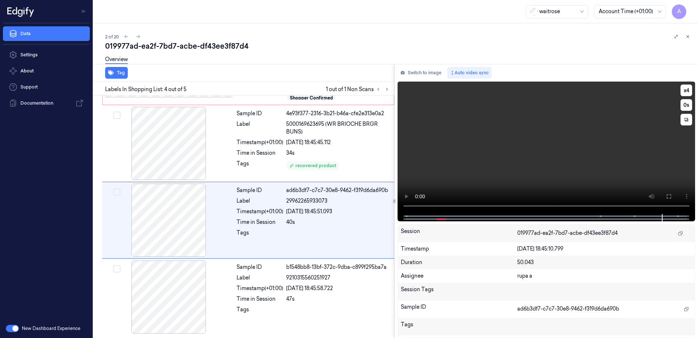
click at [561, 151] on video at bounding box center [547, 147] width 298 height 132
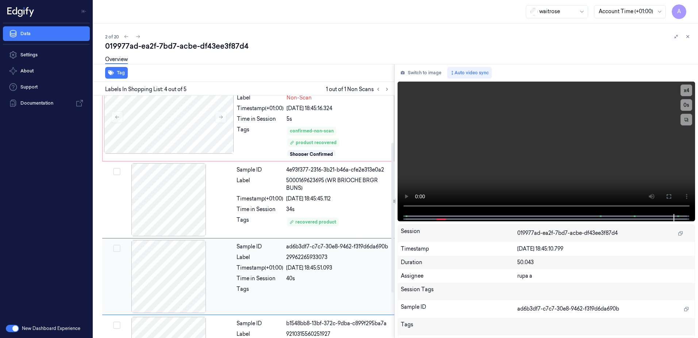
scroll to position [40, 0]
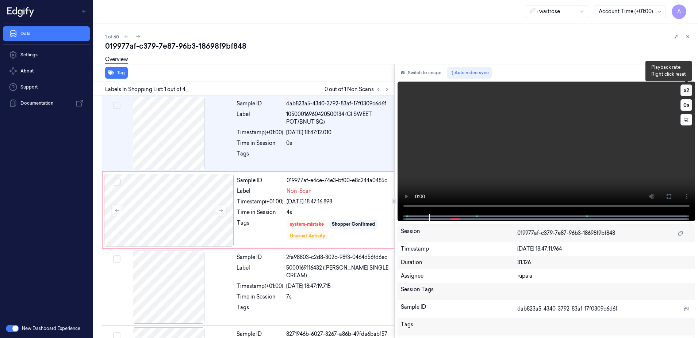
click at [689, 90] on button "x 2" at bounding box center [687, 90] width 12 height 12
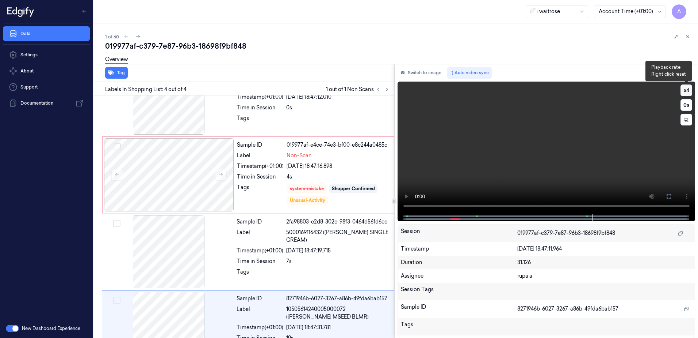
scroll to position [67, 0]
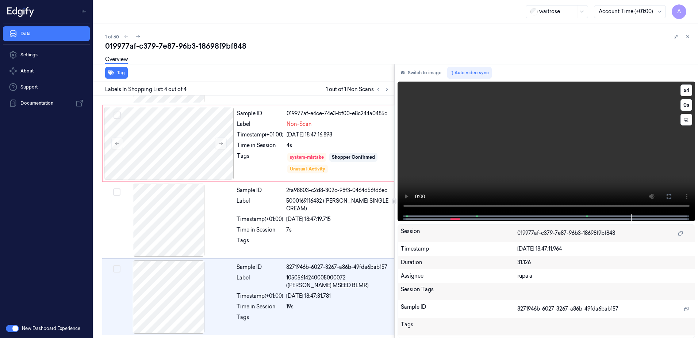
click at [548, 143] on video at bounding box center [547, 147] width 298 height 132
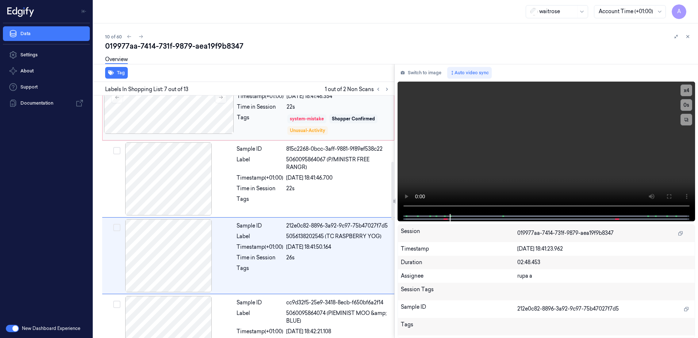
scroll to position [377, 0]
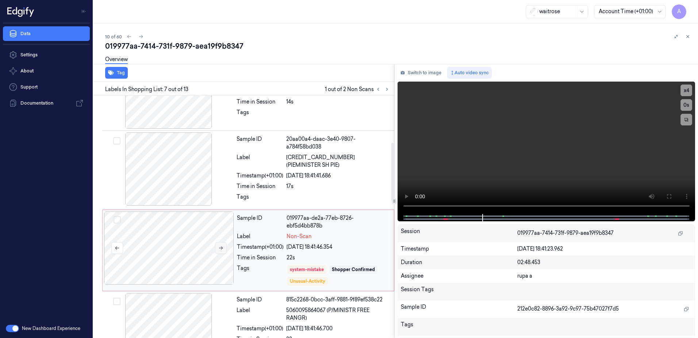
click at [221, 245] on icon at bounding box center [220, 247] width 5 height 5
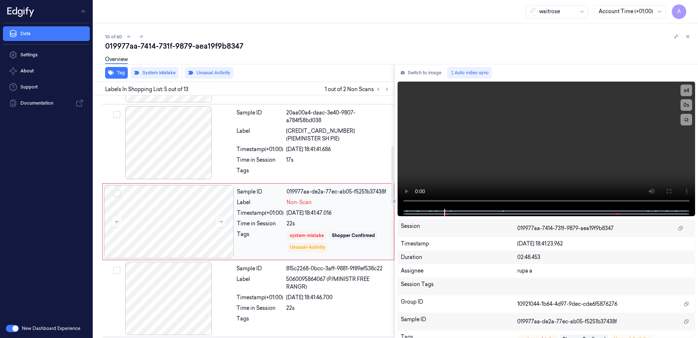
scroll to position [224, 0]
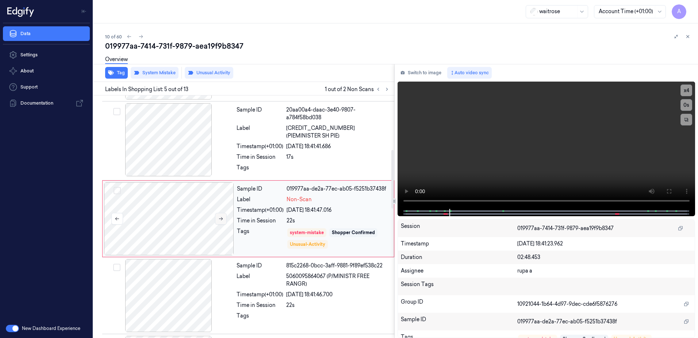
click at [222, 216] on icon at bounding box center [220, 218] width 5 height 5
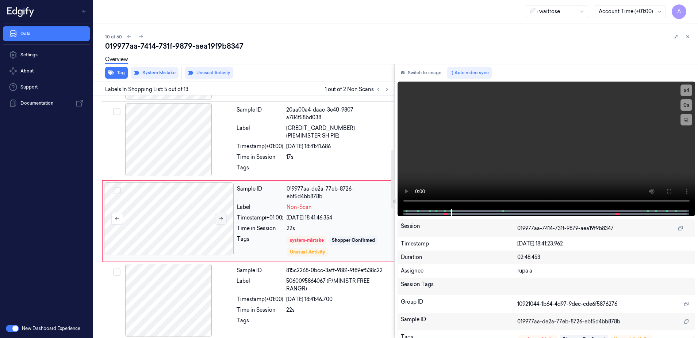
click at [222, 216] on icon at bounding box center [220, 218] width 5 height 5
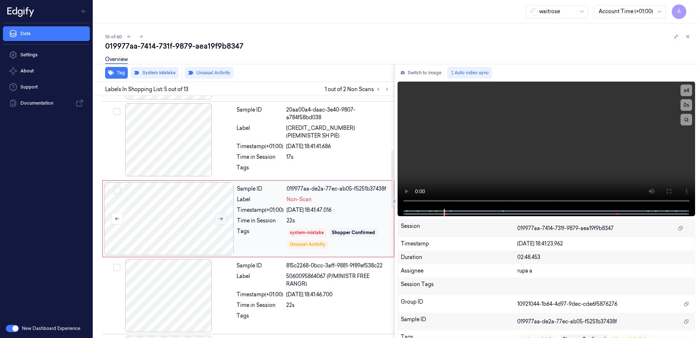
click at [222, 216] on icon at bounding box center [220, 218] width 5 height 5
click at [666, 190] on button at bounding box center [669, 191] width 12 height 12
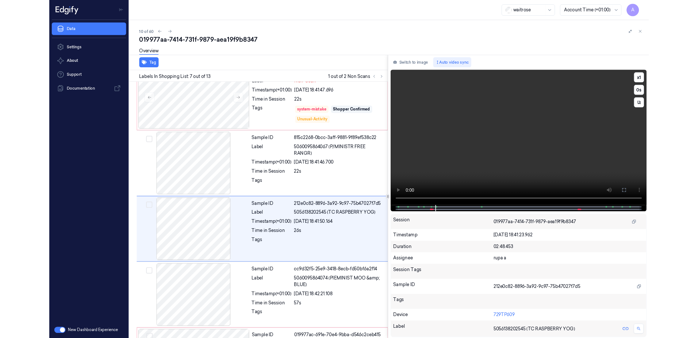
scroll to position [349, 0]
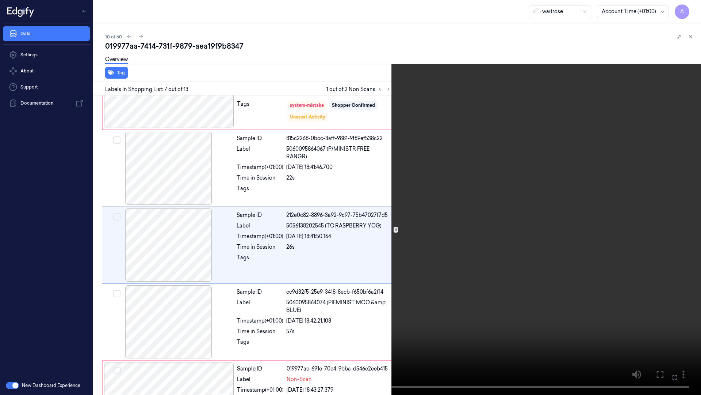
drag, startPoint x: 671, startPoint y: 377, endPoint x: 670, endPoint y: 337, distance: 39.5
click at [0, 0] on button at bounding box center [0, 0] width 0 height 0
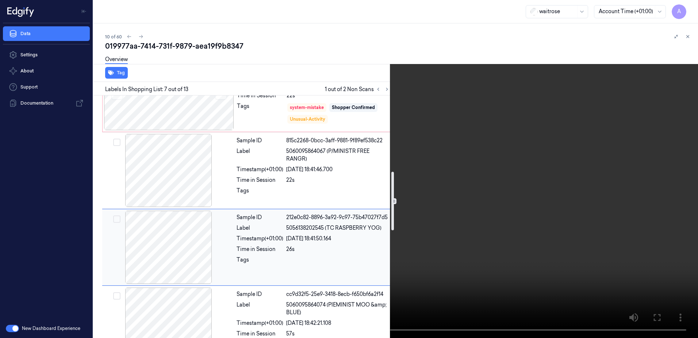
scroll to position [239, 0]
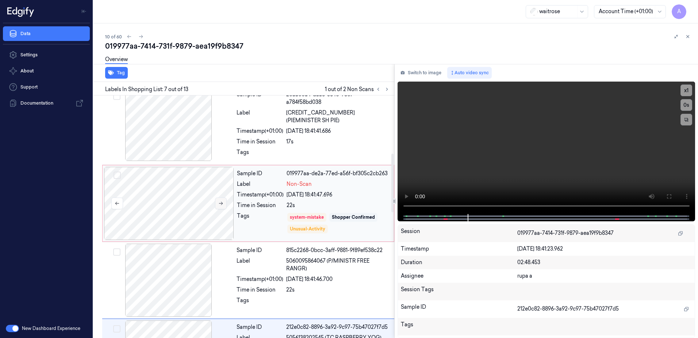
click at [223, 201] on icon at bounding box center [220, 203] width 5 height 5
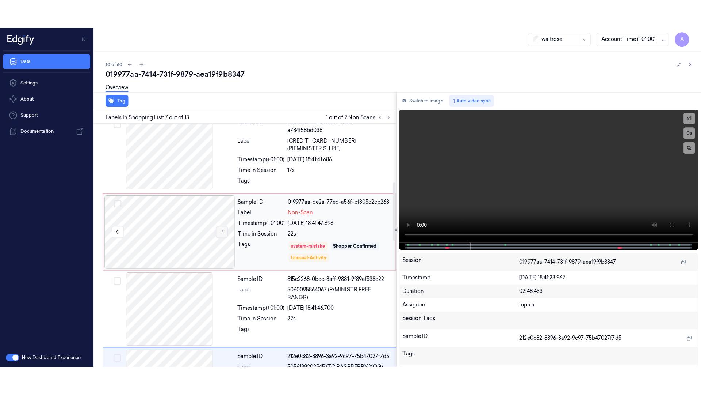
scroll to position [224, 0]
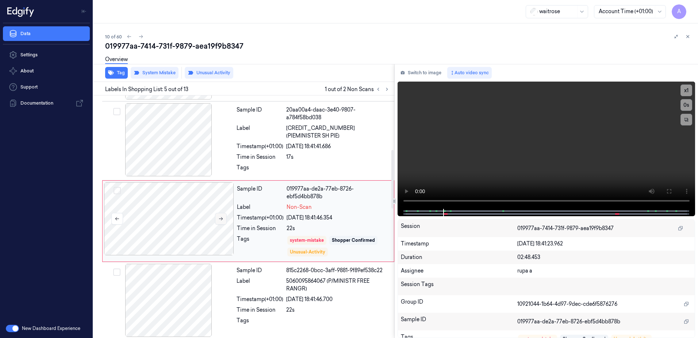
click at [220, 217] on icon at bounding box center [221, 218] width 4 height 3
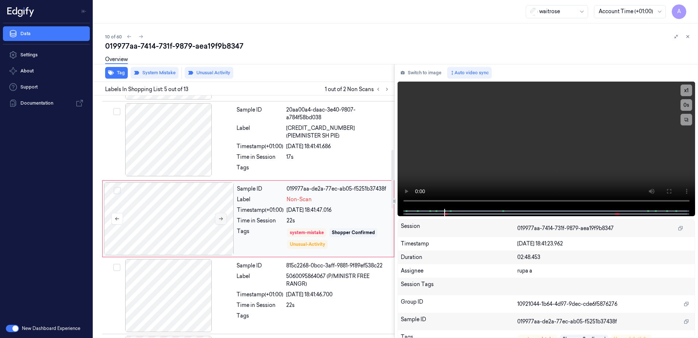
click at [220, 218] on icon at bounding box center [220, 218] width 5 height 5
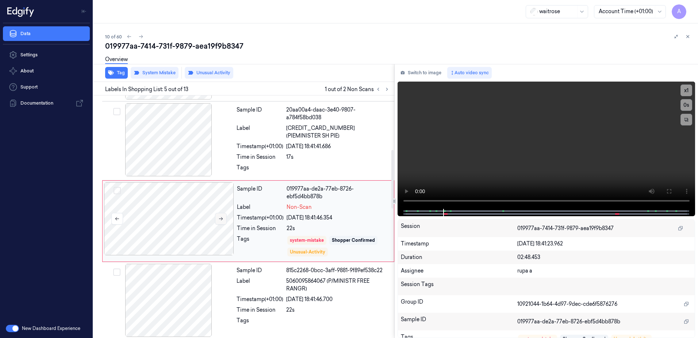
click at [220, 218] on icon at bounding box center [220, 218] width 5 height 5
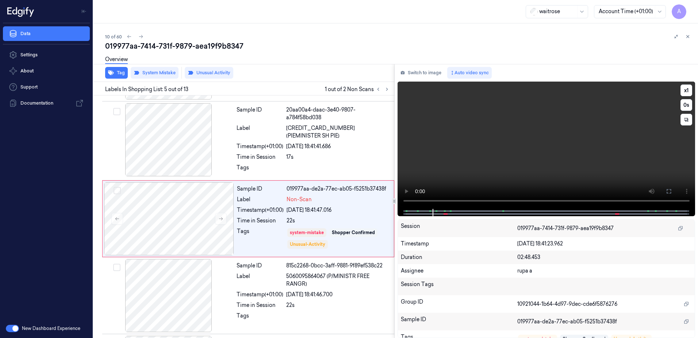
drag, startPoint x: 664, startPoint y: 189, endPoint x: 665, endPoint y: 227, distance: 38.0
click at [664, 189] on button at bounding box center [669, 191] width 12 height 12
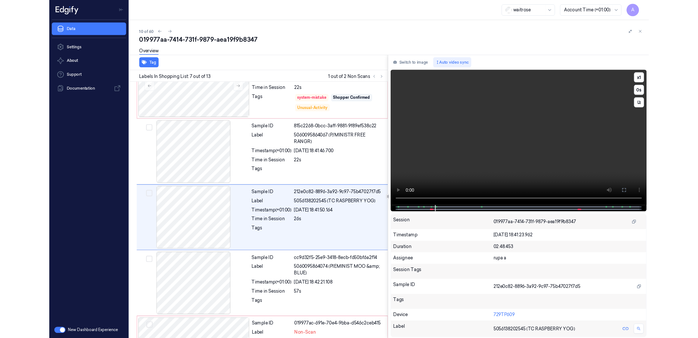
scroll to position [349, 0]
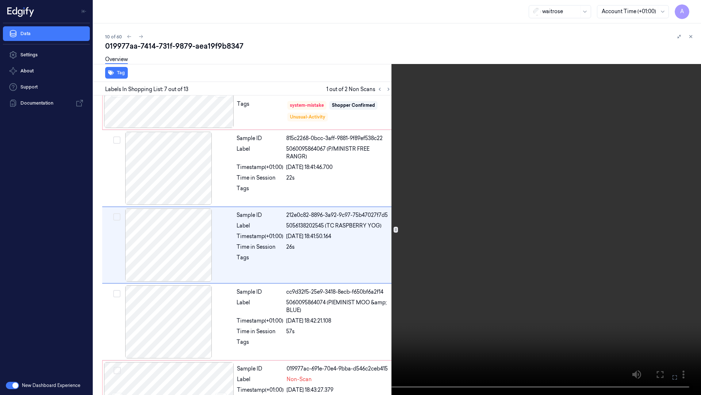
click at [513, 244] on video at bounding box center [350, 197] width 701 height 395
click at [0, 0] on button at bounding box center [0, 0] width 0 height 0
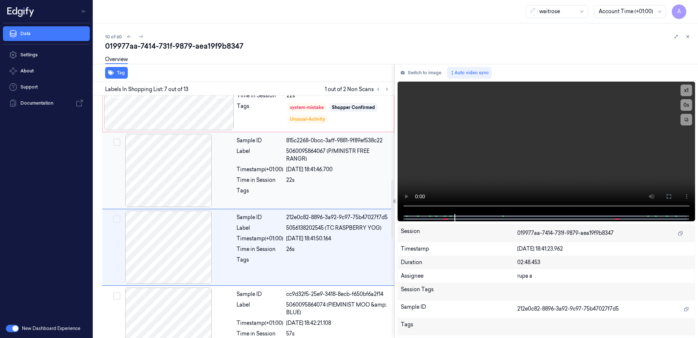
click at [345, 176] on div "22s" at bounding box center [338, 180] width 104 height 8
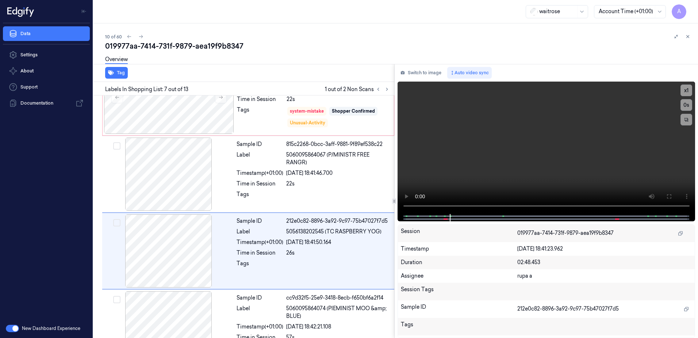
scroll to position [377, 0]
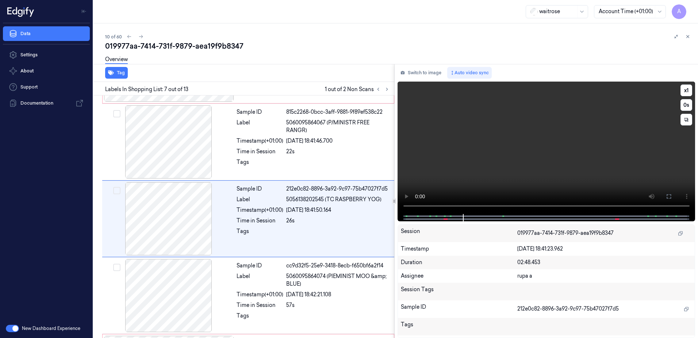
click at [542, 152] on video at bounding box center [547, 147] width 298 height 132
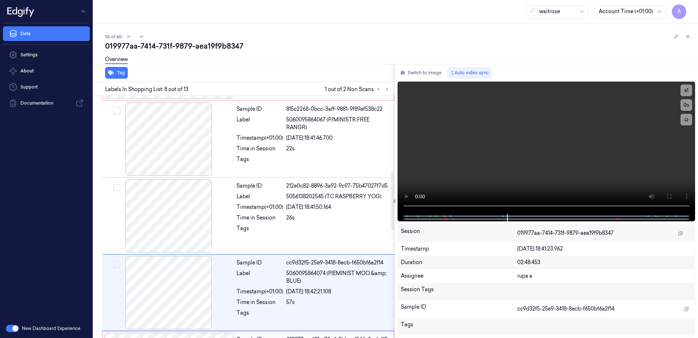
scroll to position [308, 0]
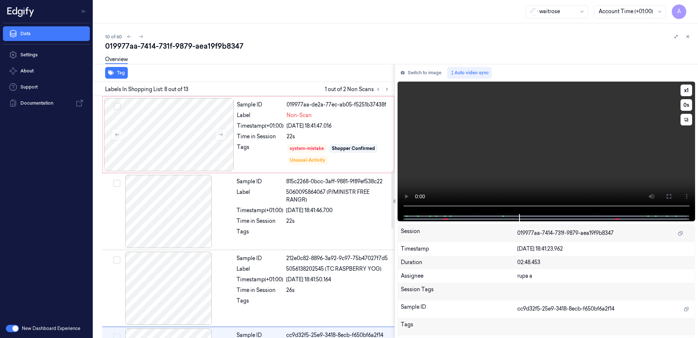
click at [514, 160] on video at bounding box center [547, 147] width 298 height 132
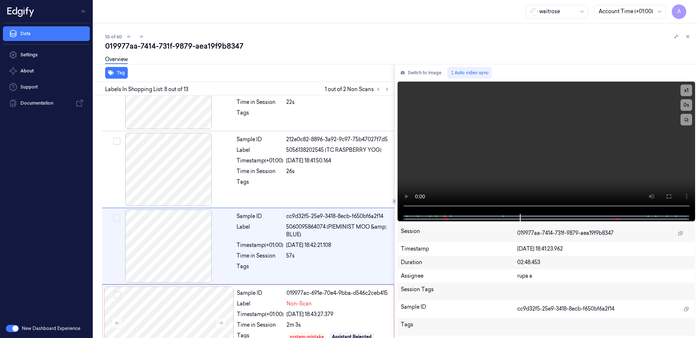
scroll to position [454, 0]
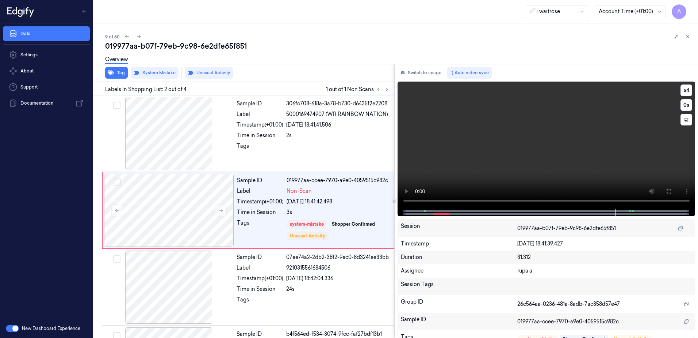
click at [491, 173] on video at bounding box center [547, 144] width 298 height 127
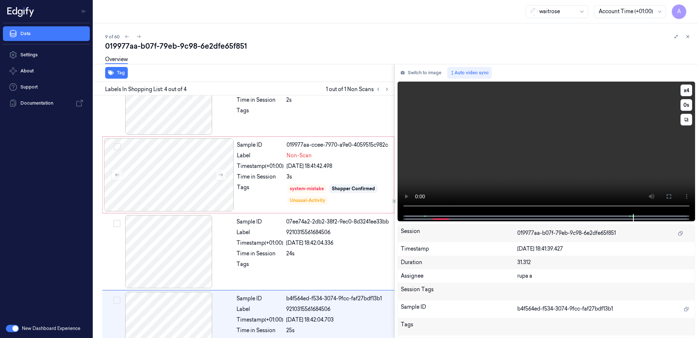
scroll to position [67, 0]
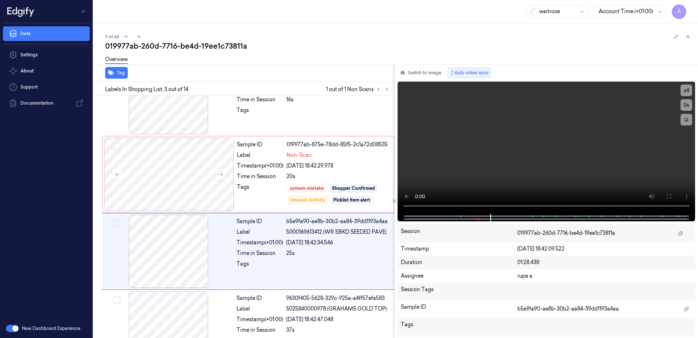
scroll to position [71, 0]
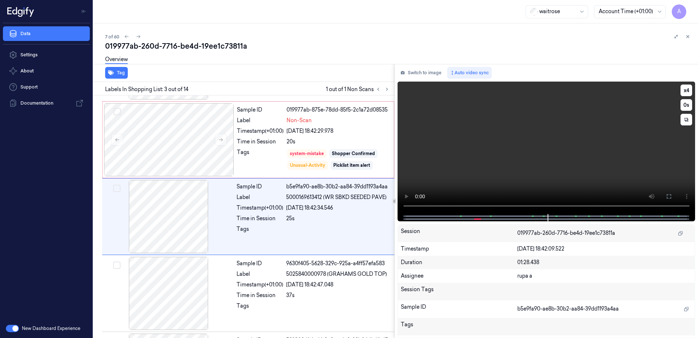
click at [515, 167] on video at bounding box center [547, 147] width 298 height 132
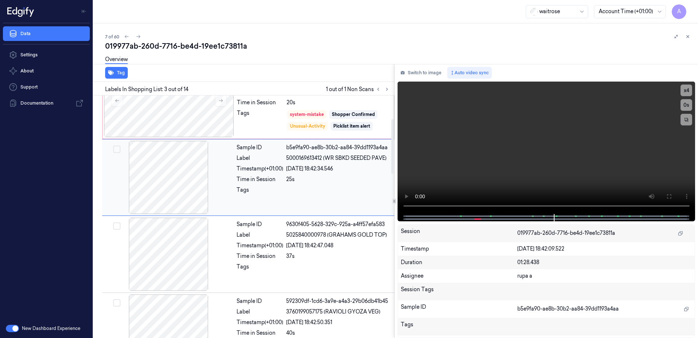
scroll to position [0, 0]
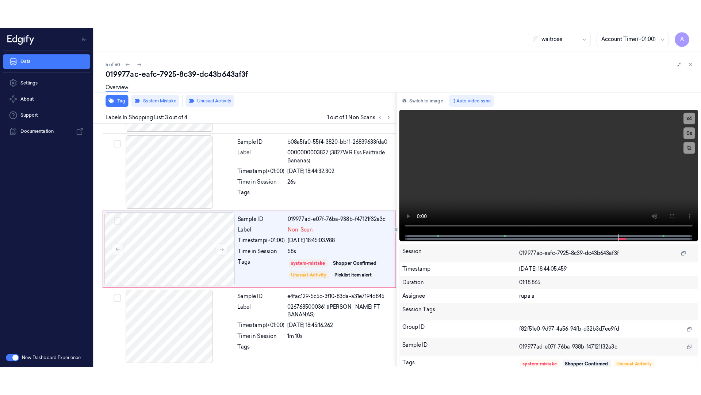
scroll to position [67, 0]
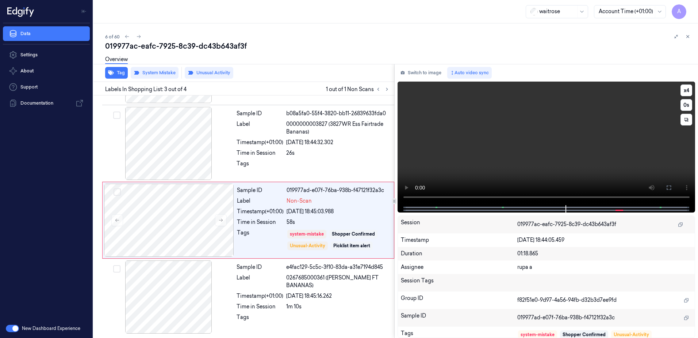
drag, startPoint x: 669, startPoint y: 191, endPoint x: 670, endPoint y: 229, distance: 38.0
click at [669, 191] on button at bounding box center [669, 188] width 12 height 12
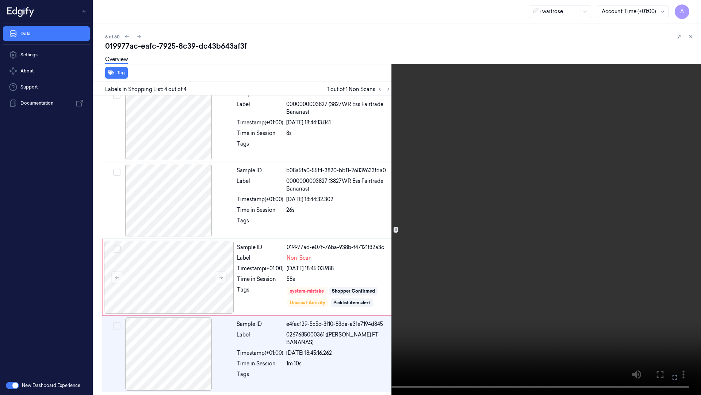
drag, startPoint x: 679, startPoint y: 377, endPoint x: 587, endPoint y: 312, distance: 113.4
click at [0, 0] on button at bounding box center [0, 0] width 0 height 0
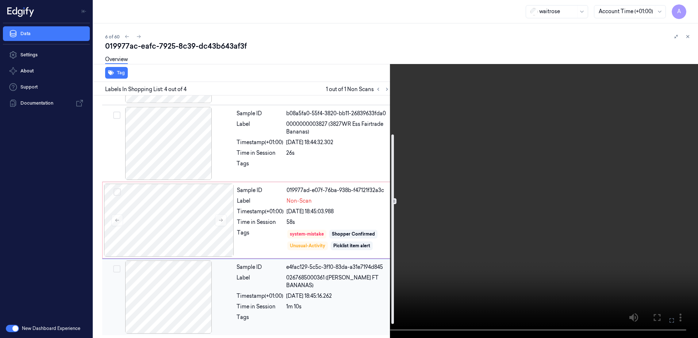
scroll to position [0, 0]
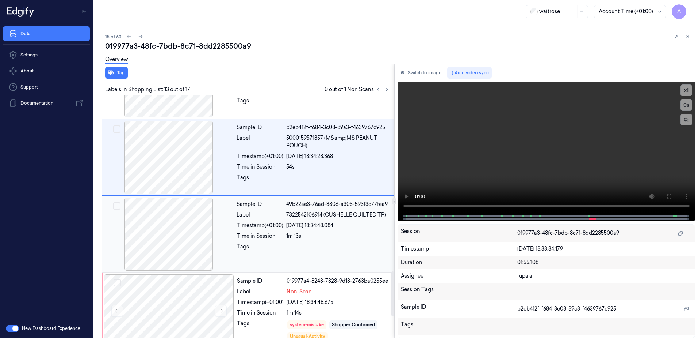
scroll to position [952, 0]
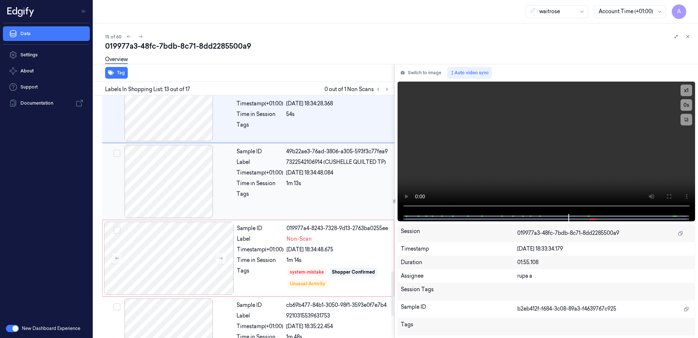
click at [326, 163] on span "7322542106914 (CUSHELLE QUILTED TP)" at bounding box center [336, 162] width 100 height 8
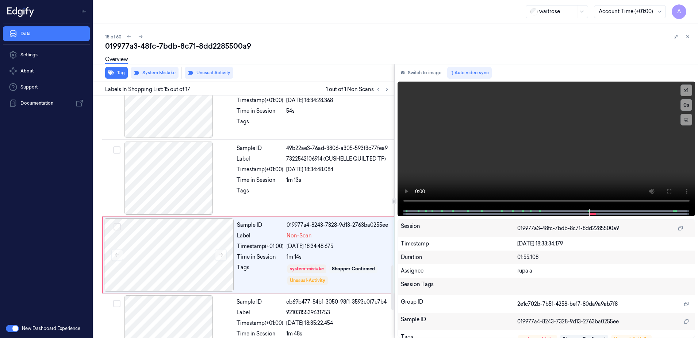
scroll to position [995, 0]
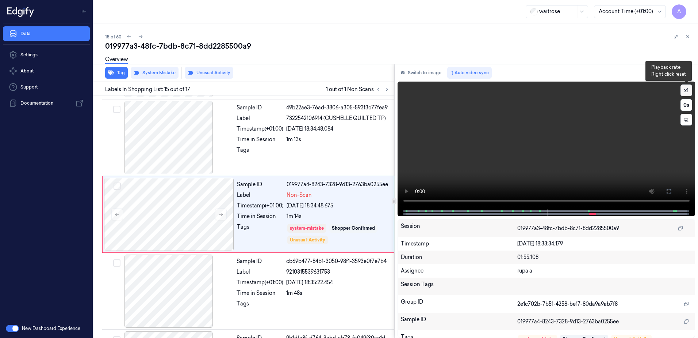
click at [686, 92] on button "x 1" at bounding box center [687, 90] width 12 height 12
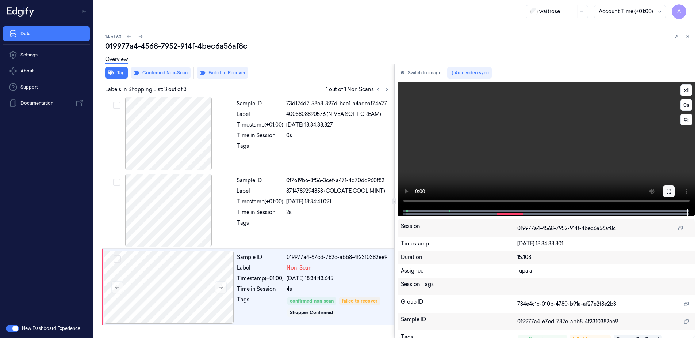
click at [670, 190] on icon at bounding box center [669, 191] width 6 height 6
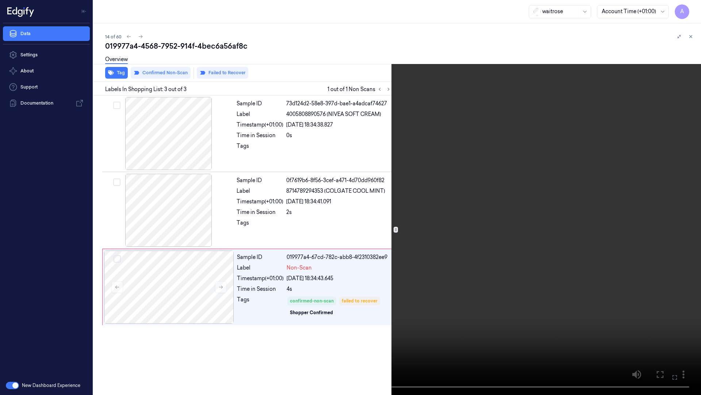
drag, startPoint x: 673, startPoint y: 377, endPoint x: 534, endPoint y: 311, distance: 153.3
click at [0, 0] on icon at bounding box center [0, 0] width 0 height 0
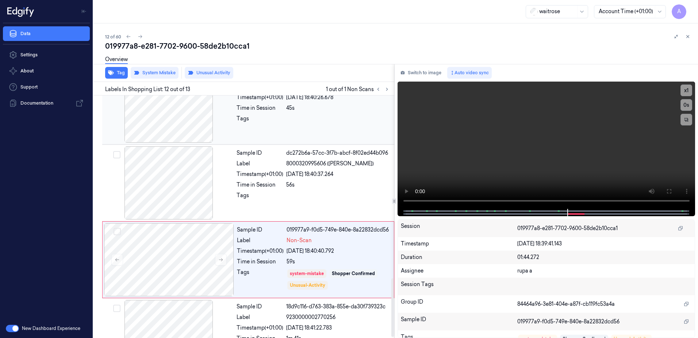
scroll to position [757, 0]
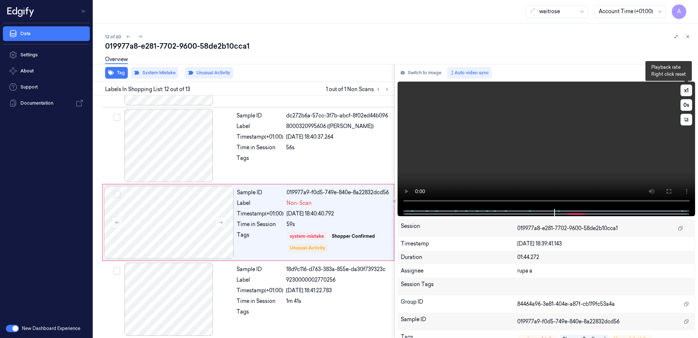
click at [687, 88] on button "x 1" at bounding box center [687, 90] width 12 height 12
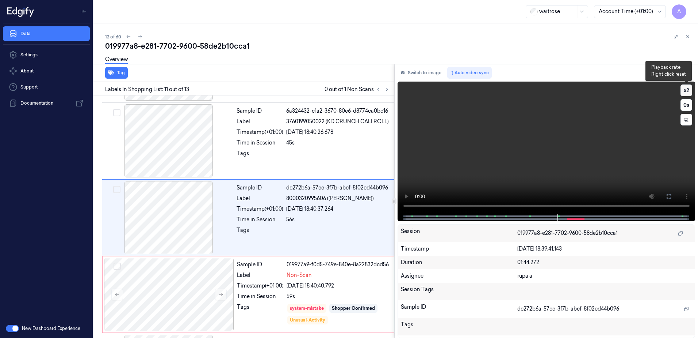
click at [686, 91] on button "x 2" at bounding box center [687, 90] width 12 height 12
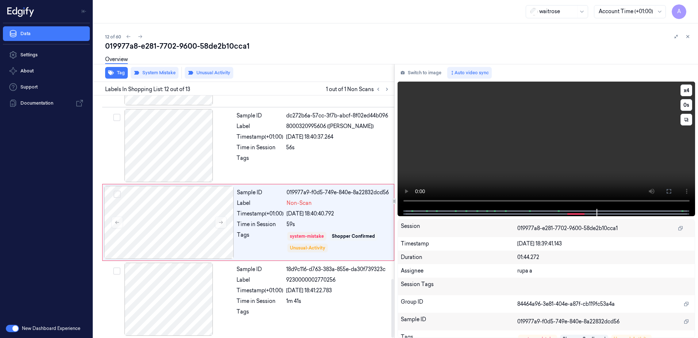
click at [464, 155] on video at bounding box center [547, 144] width 298 height 127
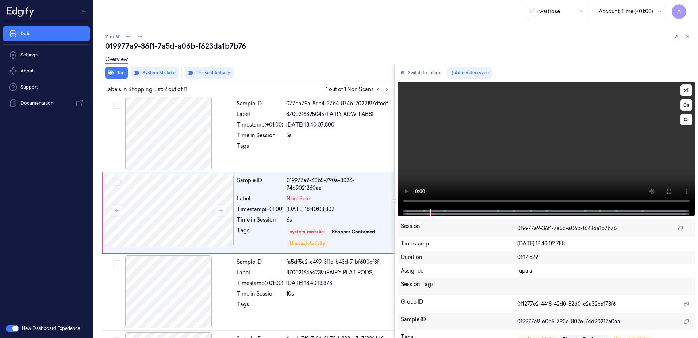
click at [532, 140] on video at bounding box center [547, 144] width 298 height 127
click at [217, 206] on button at bounding box center [221, 210] width 12 height 12
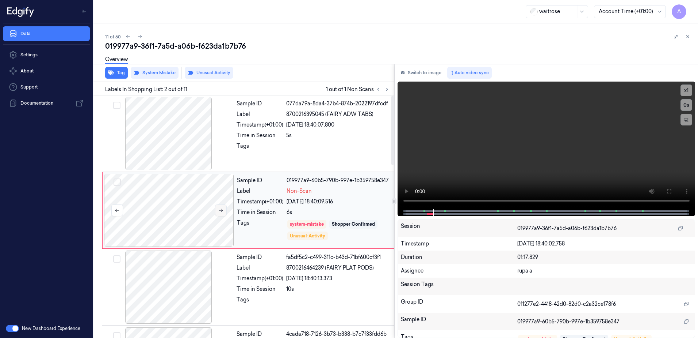
click at [222, 212] on icon at bounding box center [220, 209] width 5 height 5
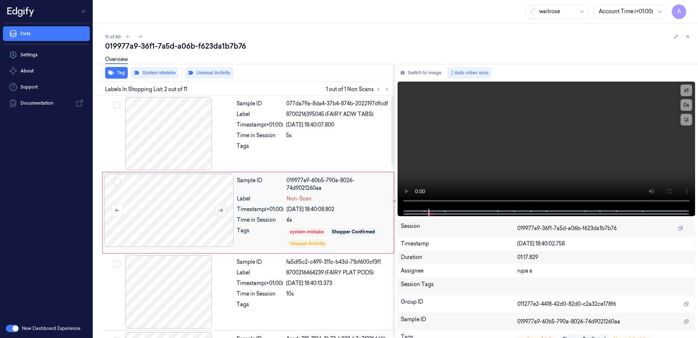
click at [222, 212] on icon at bounding box center [220, 209] width 5 height 5
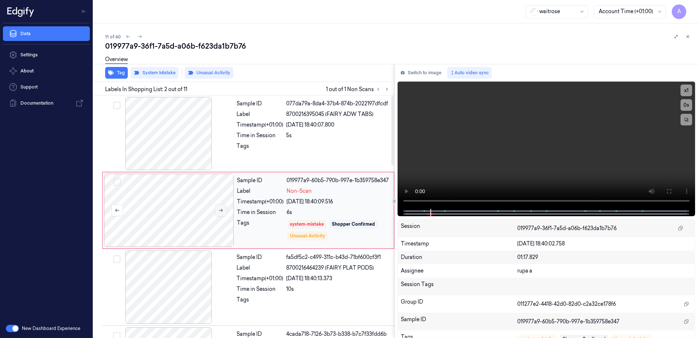
click at [222, 212] on icon at bounding box center [220, 209] width 5 height 5
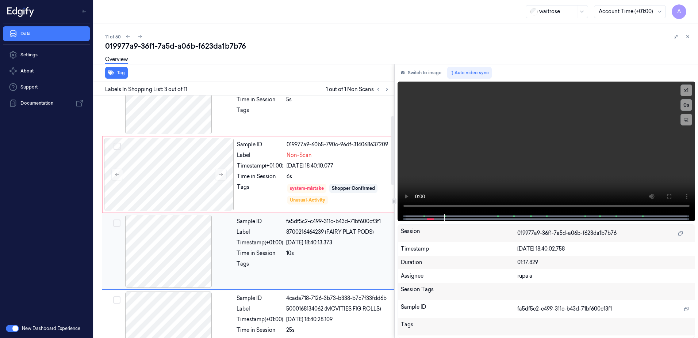
scroll to position [71, 0]
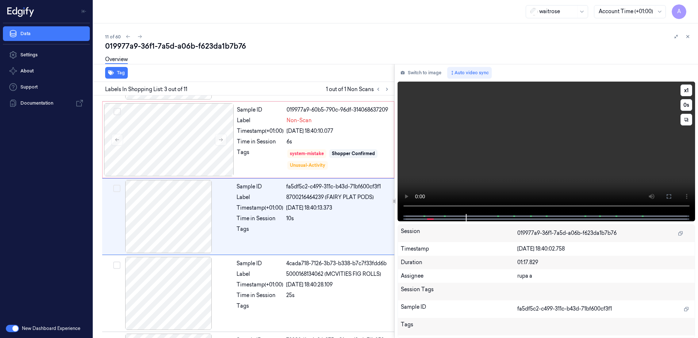
click at [481, 179] on video at bounding box center [547, 147] width 298 height 132
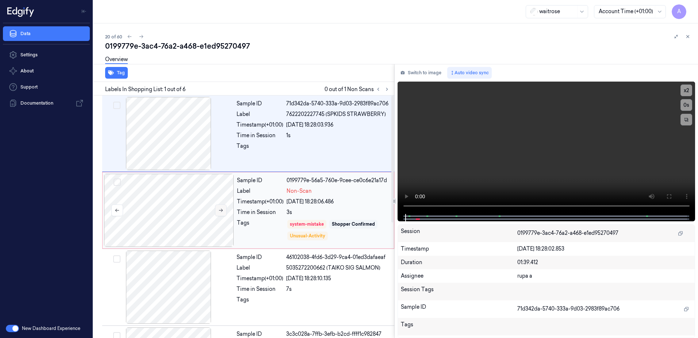
click at [219, 207] on button at bounding box center [221, 210] width 12 height 12
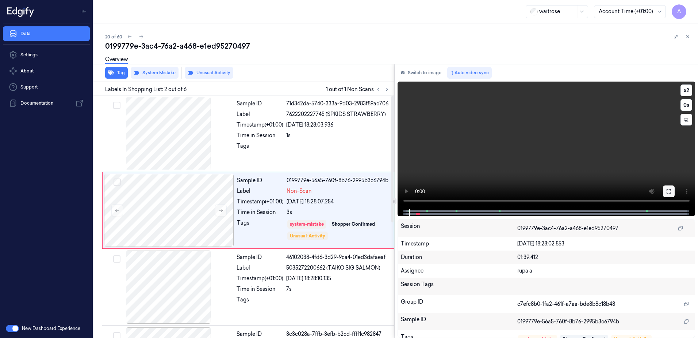
click at [667, 192] on icon at bounding box center [669, 191] width 4 height 4
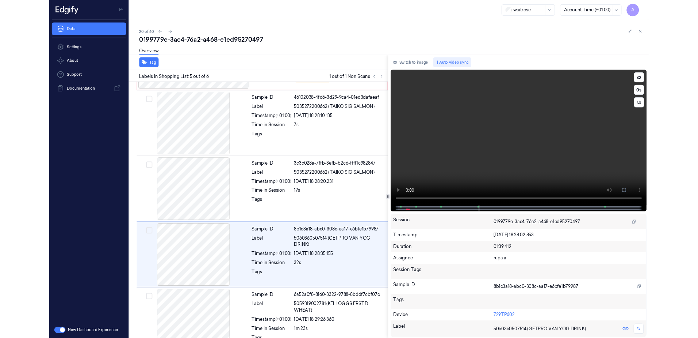
scroll to position [163, 0]
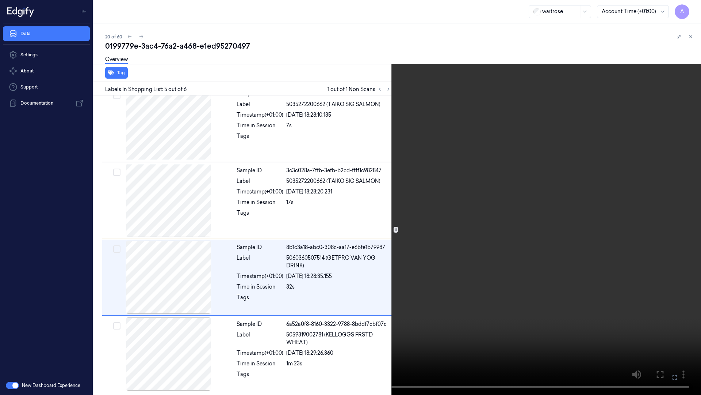
click at [0, 0] on icon at bounding box center [0, 0] width 0 height 0
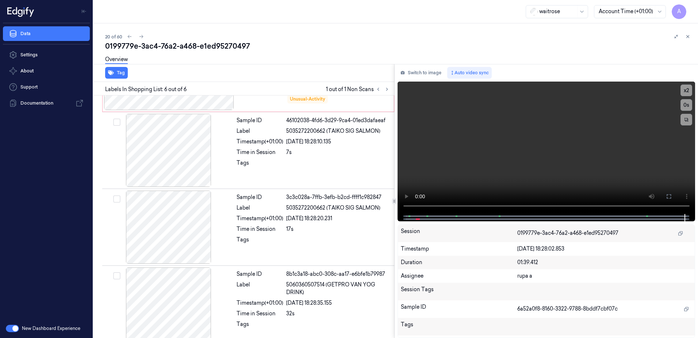
scroll to position [220, 0]
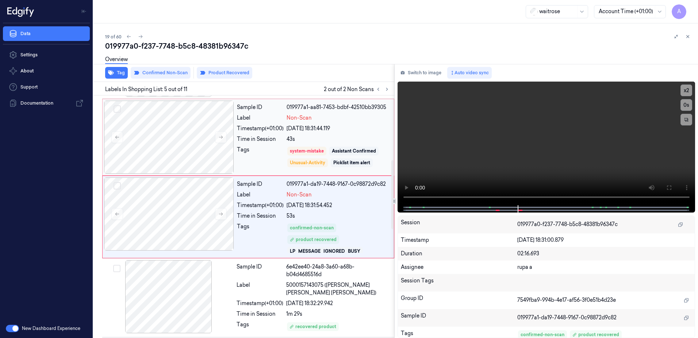
scroll to position [227, 0]
click at [685, 91] on button "x 2" at bounding box center [687, 90] width 12 height 12
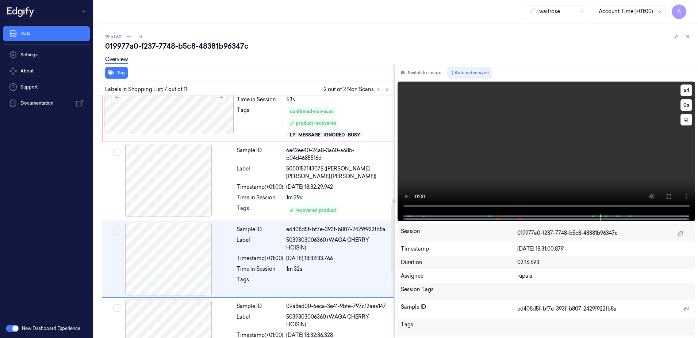
scroll to position [383, 0]
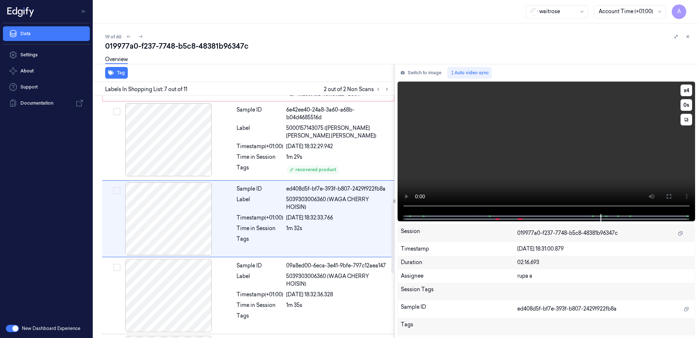
click at [494, 150] on video at bounding box center [547, 147] width 298 height 132
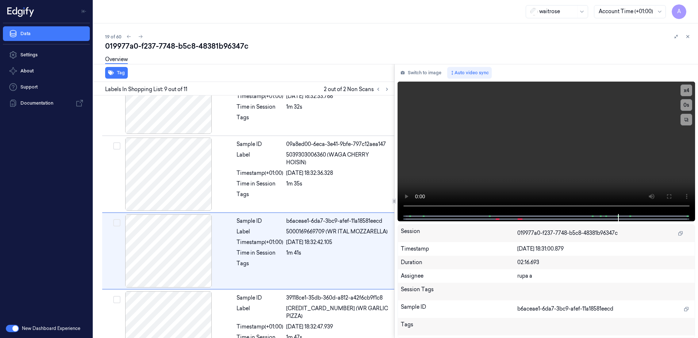
scroll to position [537, 0]
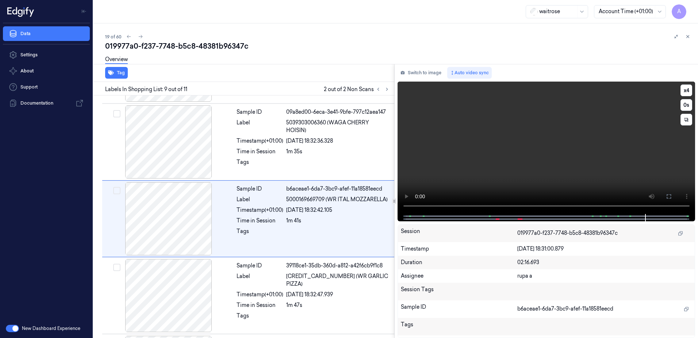
click at [496, 146] on video at bounding box center [547, 147] width 298 height 132
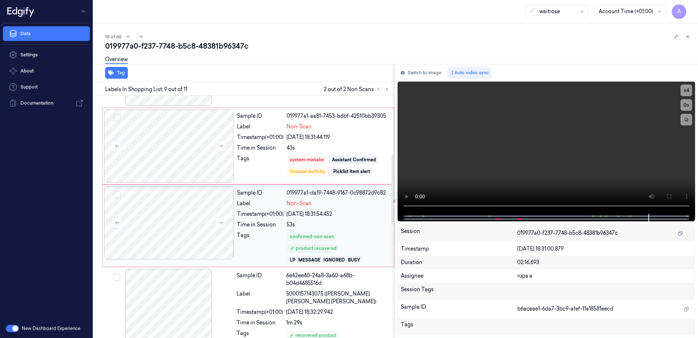
scroll to position [208, 0]
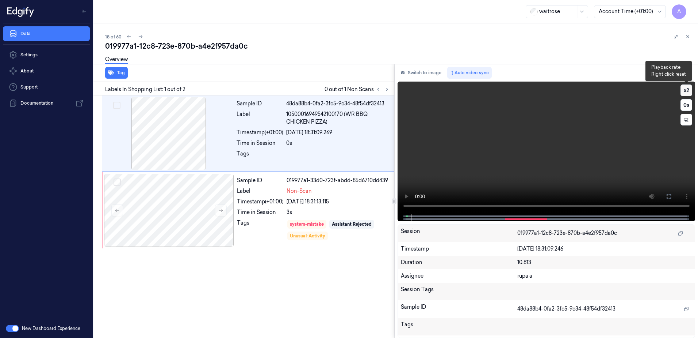
click at [689, 90] on button "x 2" at bounding box center [687, 90] width 12 height 12
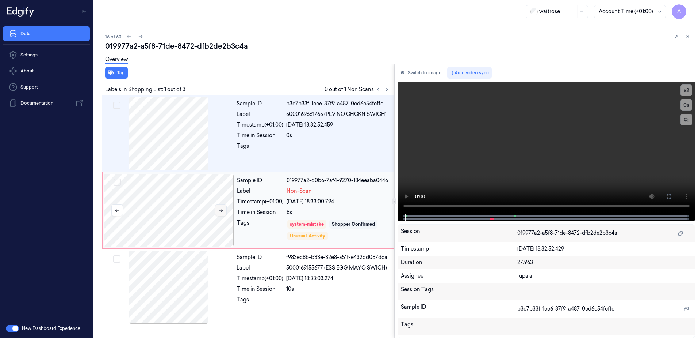
click at [220, 211] on icon at bounding box center [220, 209] width 5 height 5
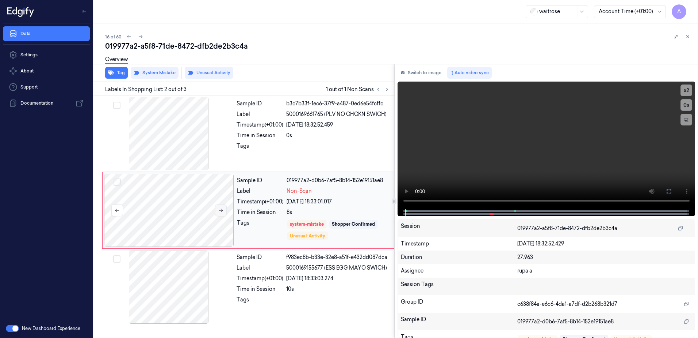
click at [220, 212] on icon at bounding box center [220, 209] width 5 height 5
click at [542, 171] on video at bounding box center [547, 144] width 298 height 127
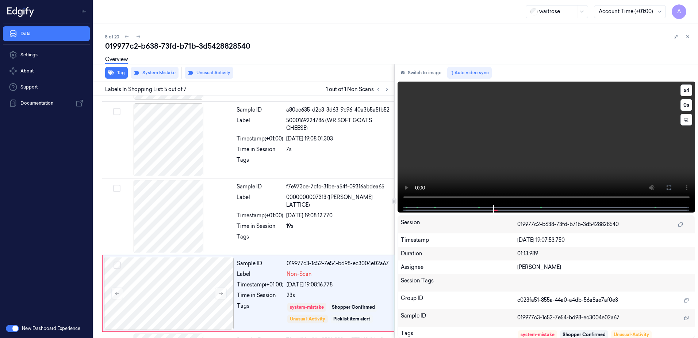
scroll to position [224, 0]
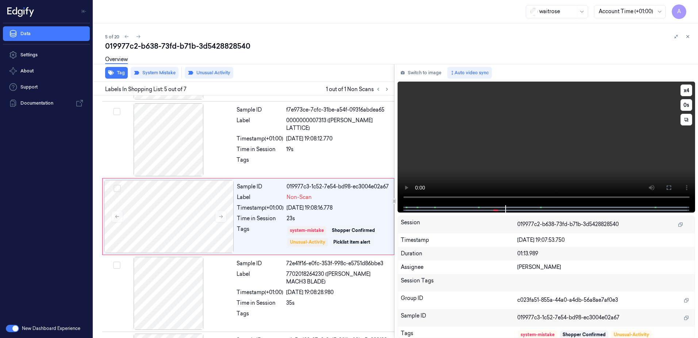
click at [437, 209] on div at bounding box center [546, 208] width 283 height 7
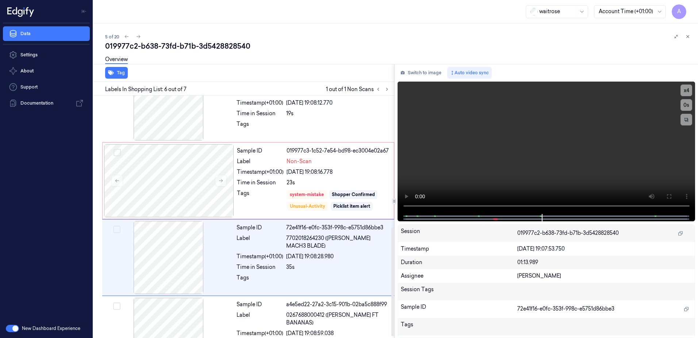
scroll to position [297, 0]
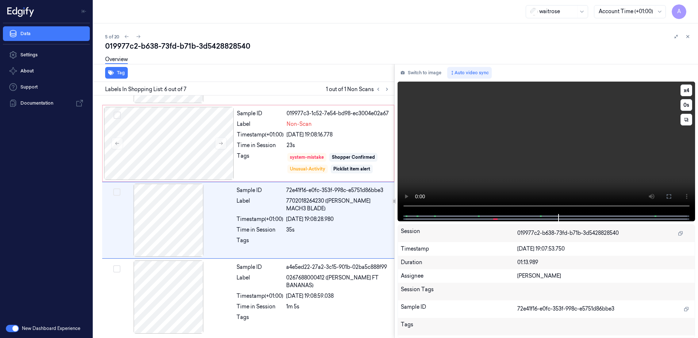
click at [533, 164] on video at bounding box center [547, 147] width 298 height 132
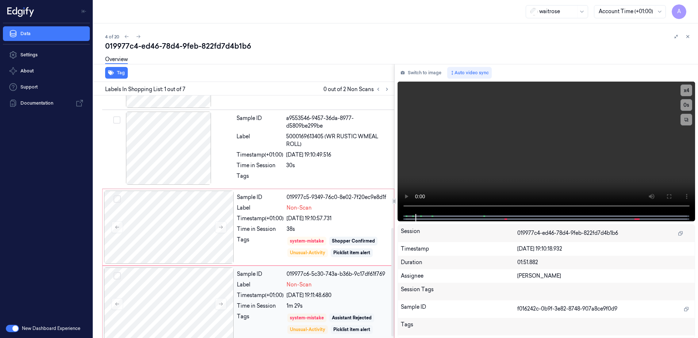
scroll to position [299, 0]
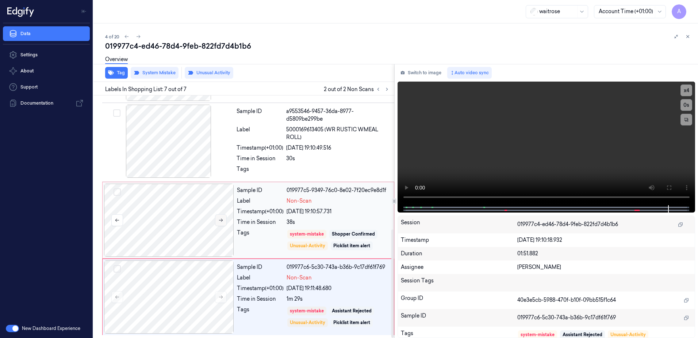
click at [220, 218] on icon at bounding box center [220, 219] width 5 height 5
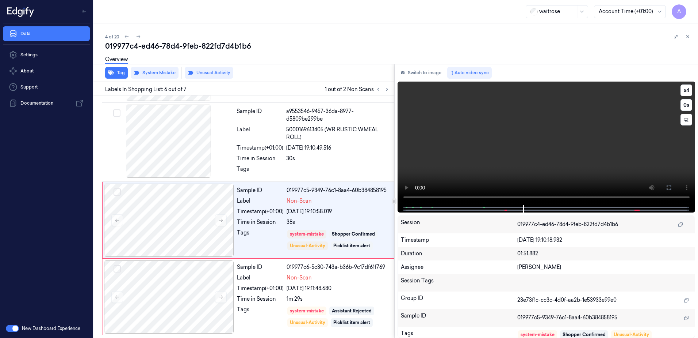
click at [526, 148] on video at bounding box center [547, 142] width 298 height 123
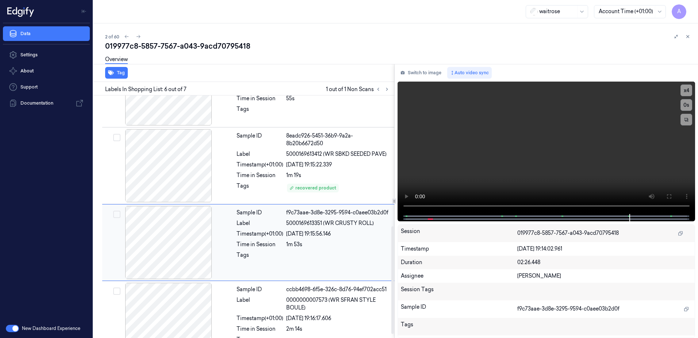
scroll to position [303, 0]
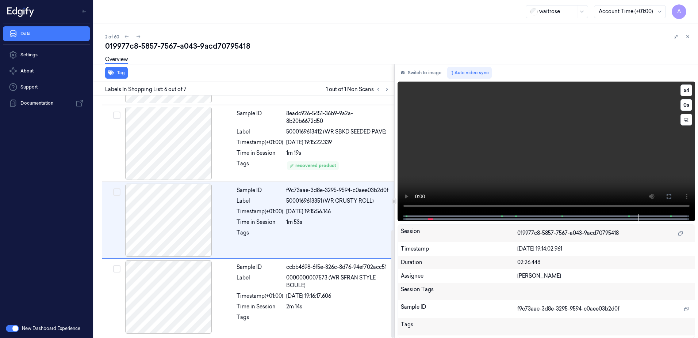
click at [532, 154] on video at bounding box center [547, 147] width 298 height 132
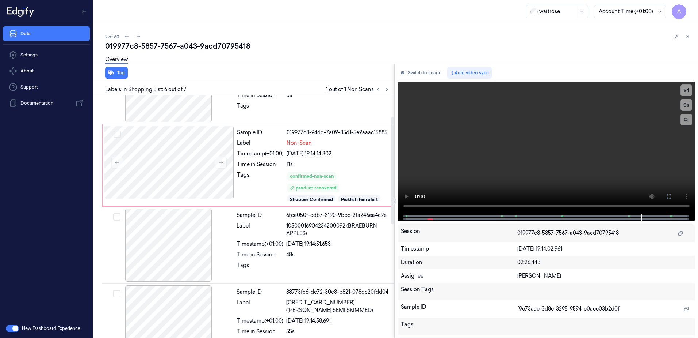
scroll to position [47, 0]
click at [221, 162] on icon at bounding box center [220, 162] width 5 height 5
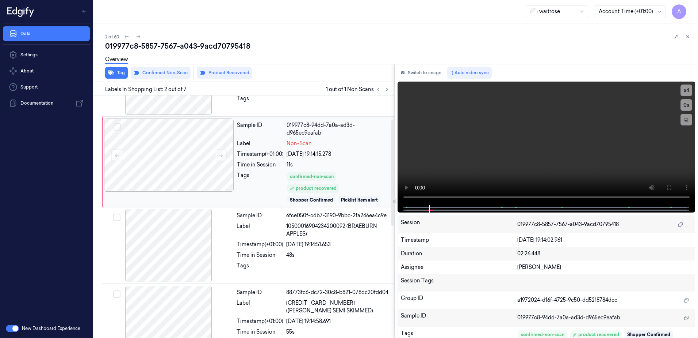
scroll to position [55, 0]
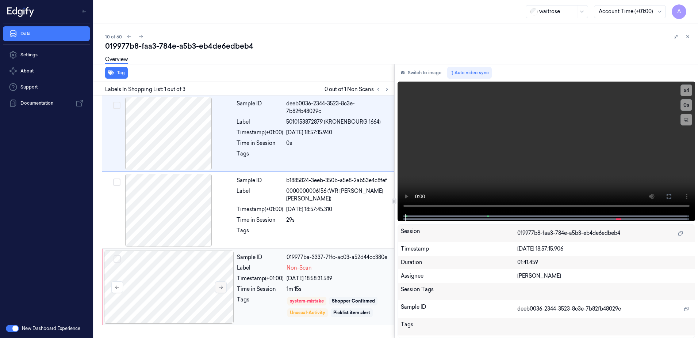
click at [220, 283] on button at bounding box center [221, 287] width 12 height 12
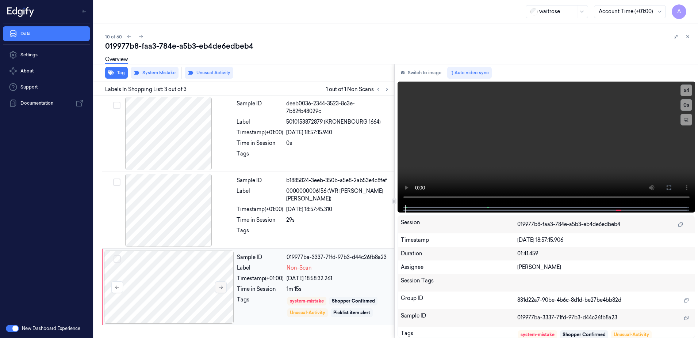
click at [223, 291] on button at bounding box center [221, 287] width 12 height 12
click at [222, 288] on icon at bounding box center [220, 286] width 5 height 5
click at [512, 178] on video at bounding box center [547, 142] width 298 height 123
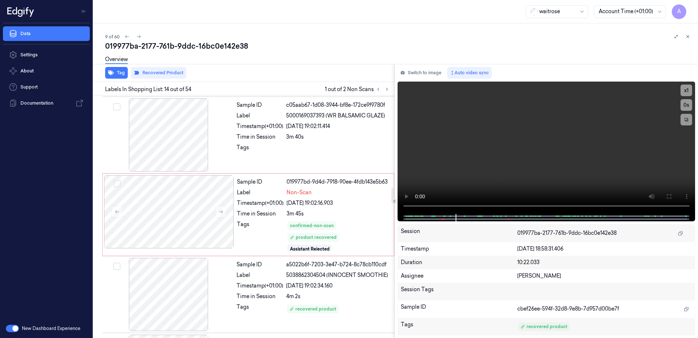
scroll to position [1582, 0]
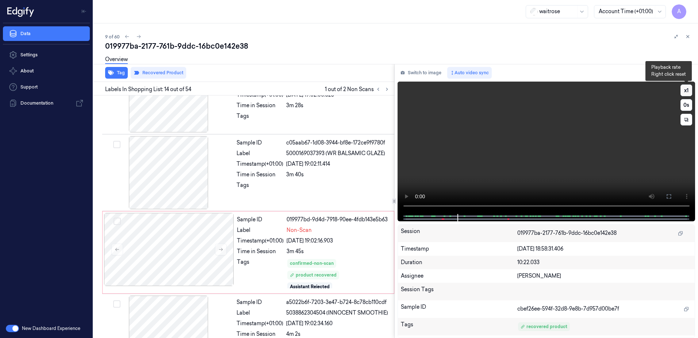
click at [684, 90] on button "x 1" at bounding box center [687, 90] width 12 height 12
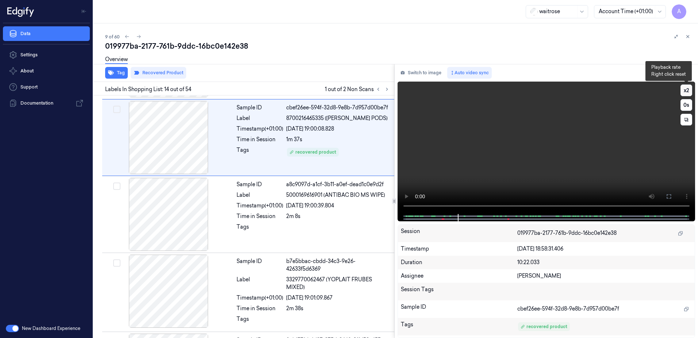
click at [684, 90] on button "x 2" at bounding box center [687, 90] width 12 height 12
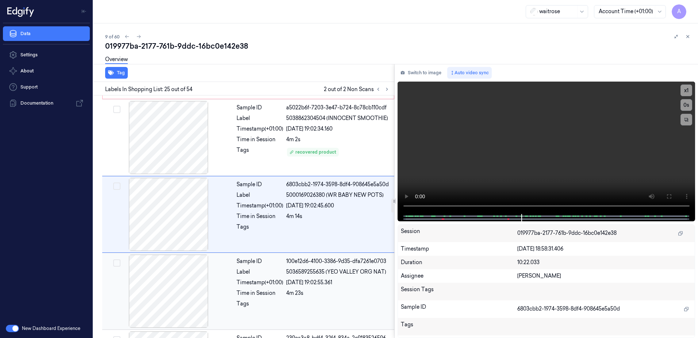
scroll to position [1667, 0]
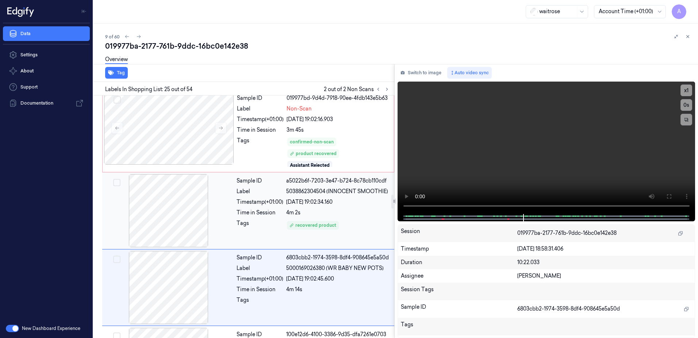
click at [376, 237] on div "Sample ID a5022b6f-7203-3e47-b724-8c78cb110cdf Label 5038862304504 (INNOCENT SM…" at bounding box center [313, 210] width 159 height 73
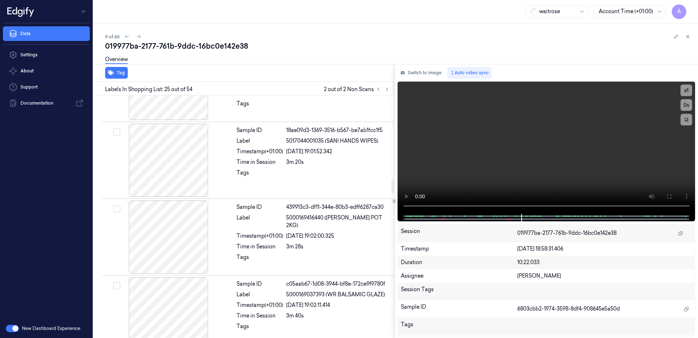
scroll to position [1338, 0]
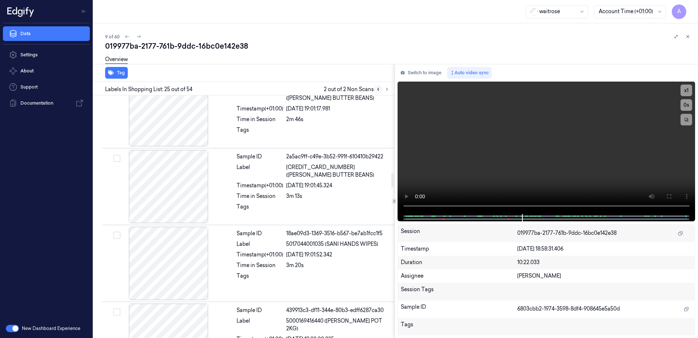
click at [381, 90] on icon at bounding box center [378, 89] width 5 height 5
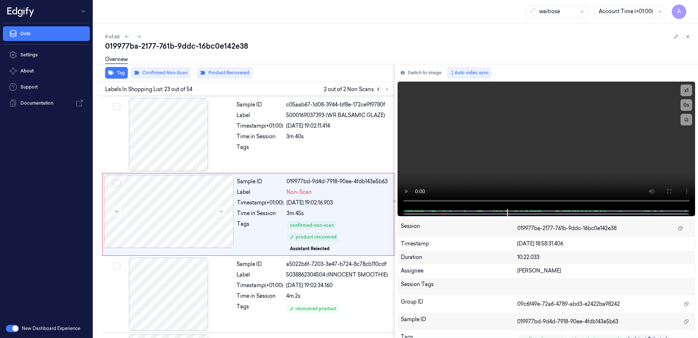
click at [381, 90] on icon at bounding box center [378, 89] width 5 height 5
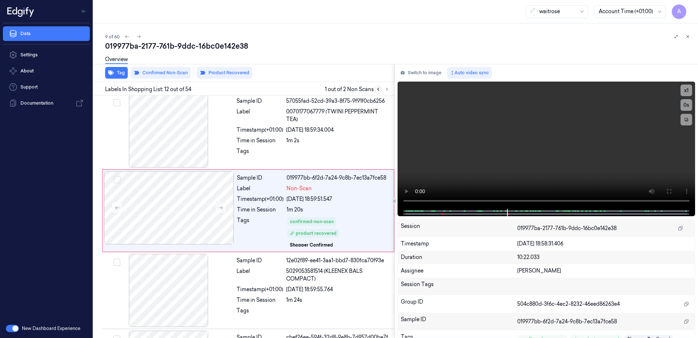
scroll to position [768, 0]
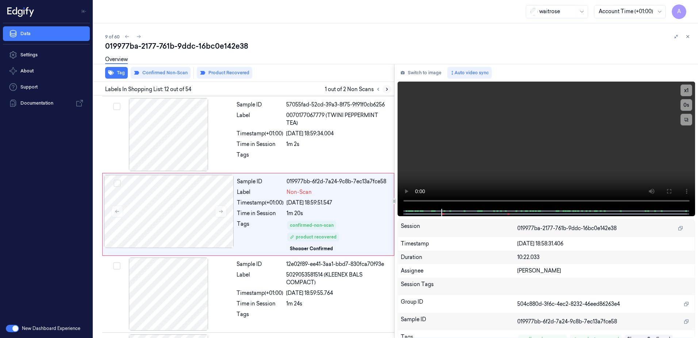
click at [385, 90] on icon at bounding box center [387, 89] width 5 height 5
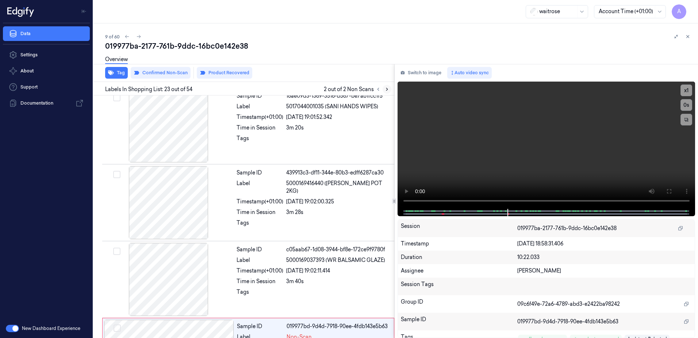
scroll to position [1620, 0]
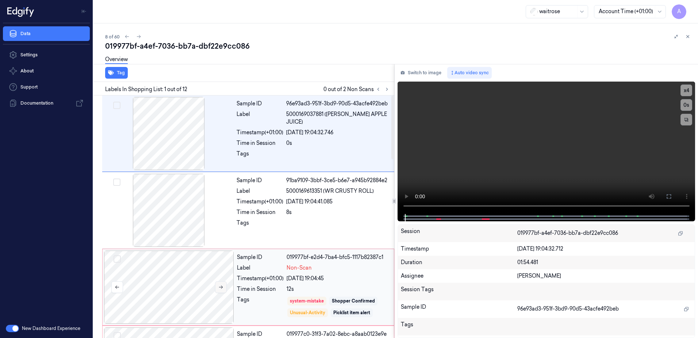
click at [219, 286] on icon at bounding box center [220, 286] width 5 height 5
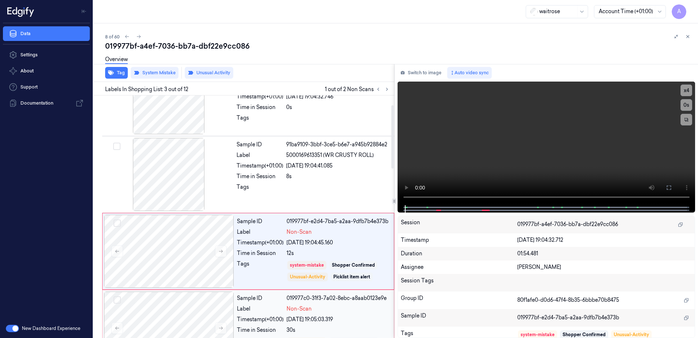
scroll to position [71, 0]
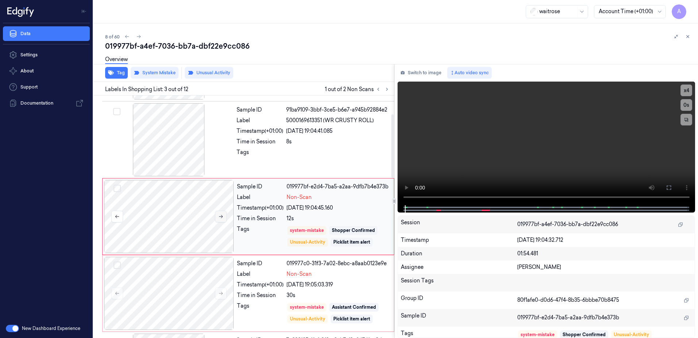
click at [218, 213] on button at bounding box center [221, 216] width 12 height 12
click at [221, 217] on icon at bounding box center [220, 216] width 5 height 5
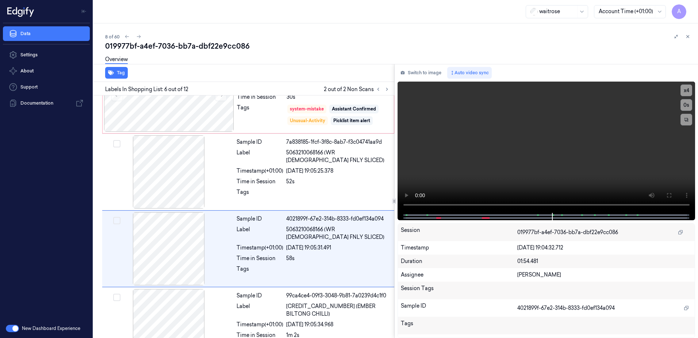
scroll to position [301, 0]
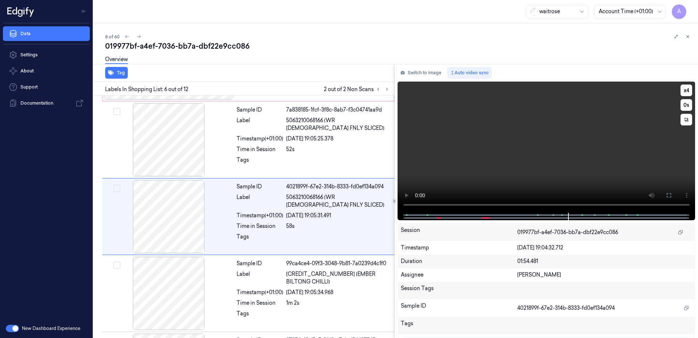
click at [568, 152] on video at bounding box center [547, 146] width 298 height 131
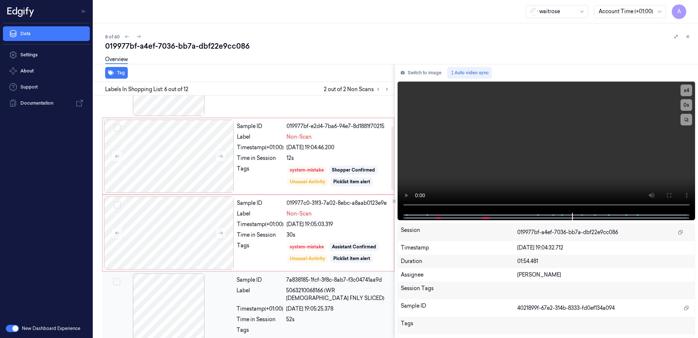
scroll to position [118, 0]
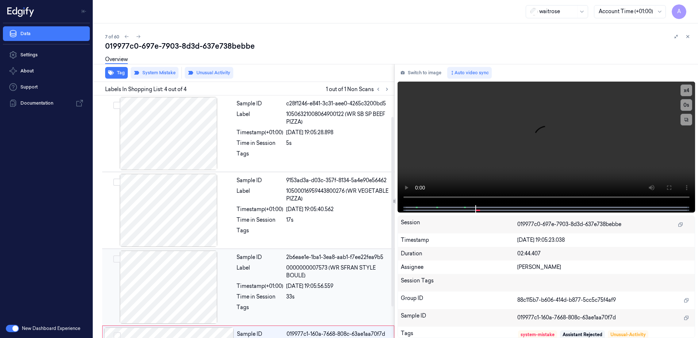
scroll to position [67, 0]
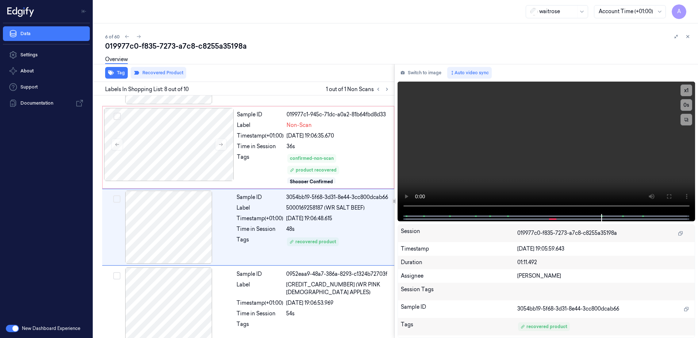
scroll to position [460, 0]
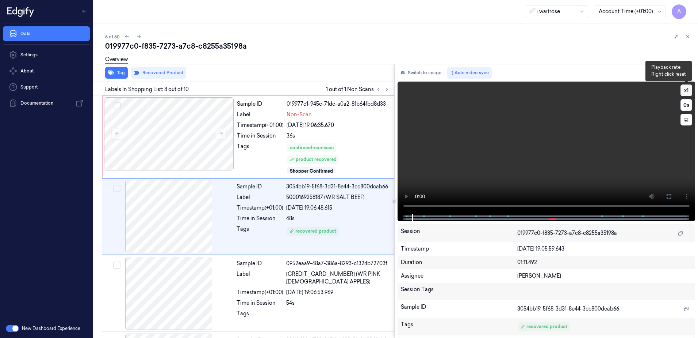
click at [688, 92] on button "x 1" at bounding box center [687, 90] width 12 height 12
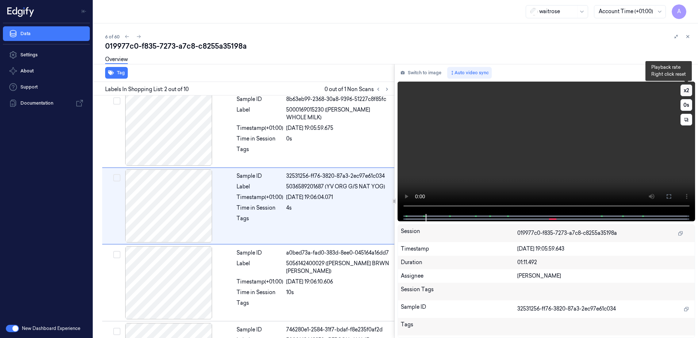
scroll to position [0, 0]
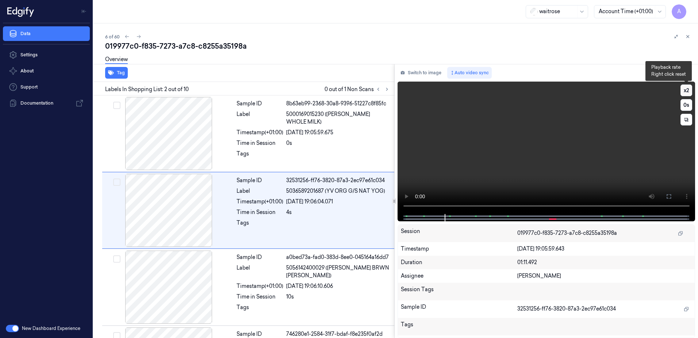
click at [688, 92] on button "x 2" at bounding box center [687, 90] width 12 height 12
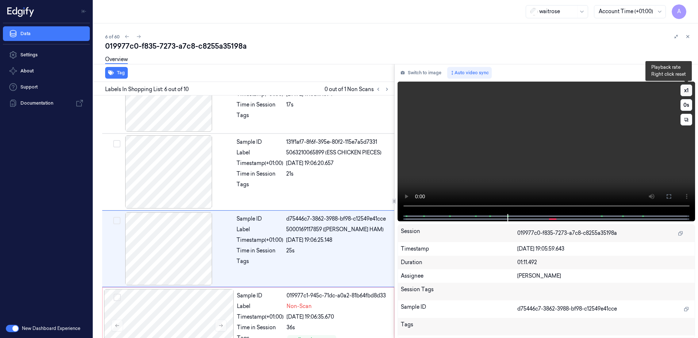
scroll to position [301, 0]
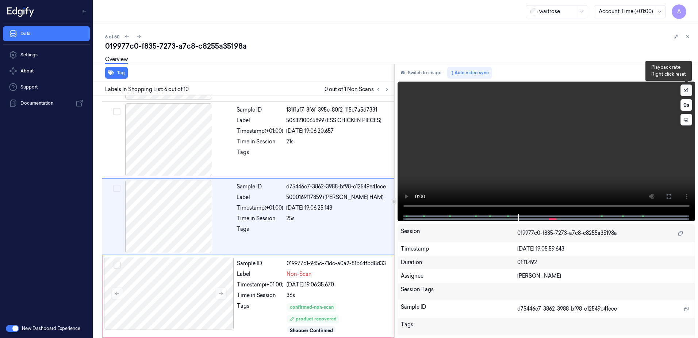
click at [688, 92] on button "x 1" at bounding box center [687, 90] width 12 height 12
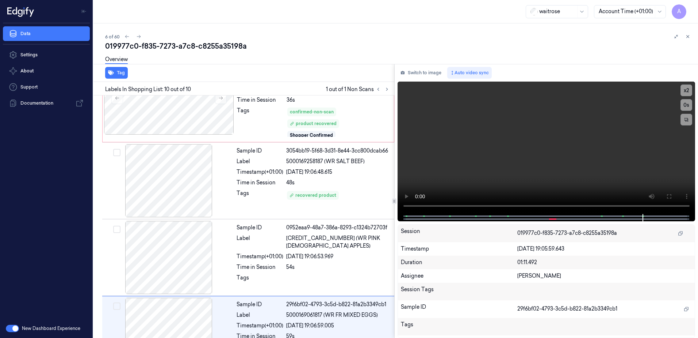
scroll to position [533, 0]
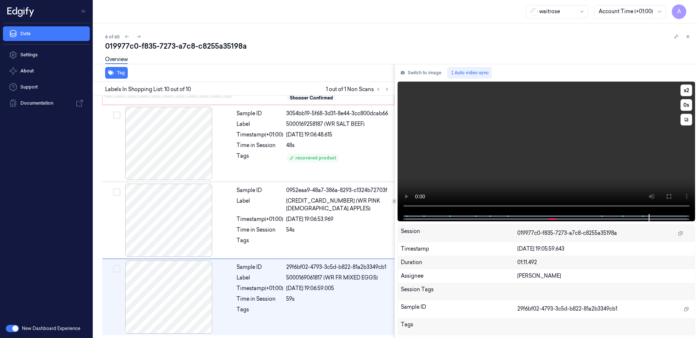
click at [528, 157] on video at bounding box center [547, 147] width 298 height 132
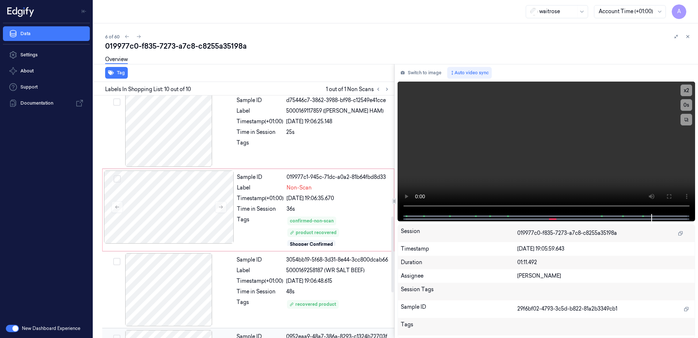
scroll to position [423, 0]
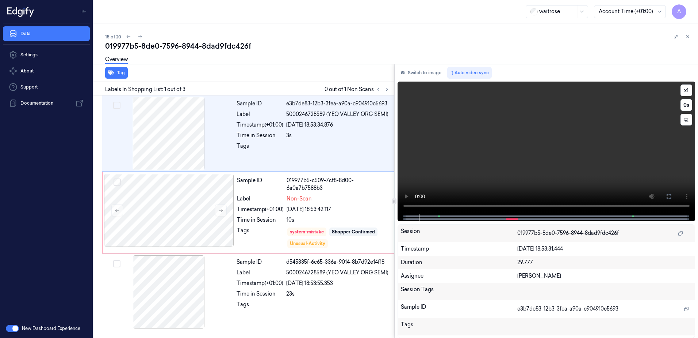
drag, startPoint x: 466, startPoint y: 178, endPoint x: 456, endPoint y: 177, distance: 9.6
click at [466, 178] on video at bounding box center [547, 147] width 298 height 132
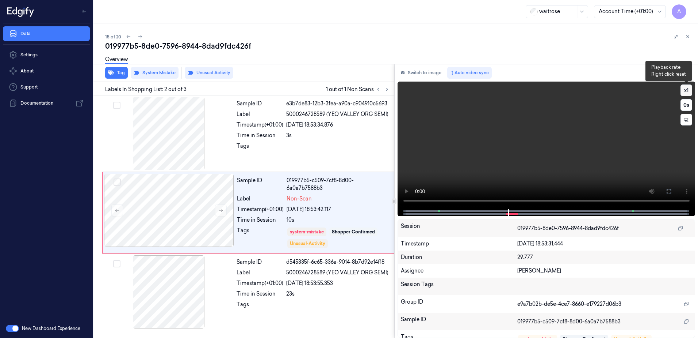
click at [690, 87] on button "x 1" at bounding box center [687, 90] width 12 height 12
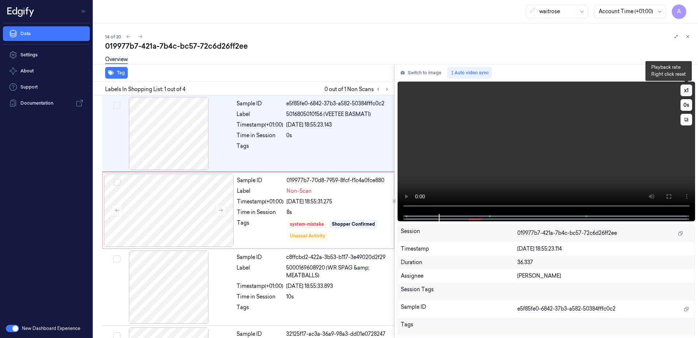
click at [684, 91] on button "x 1" at bounding box center [687, 90] width 12 height 12
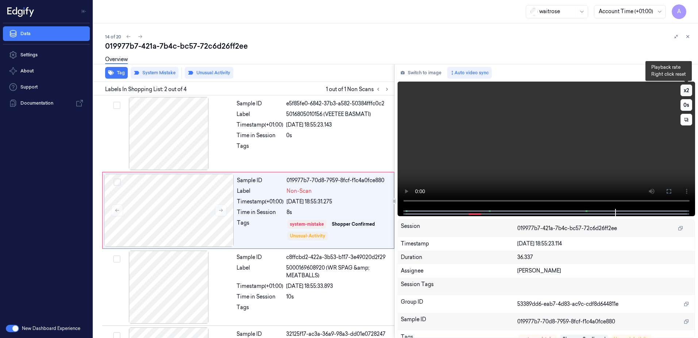
click at [684, 91] on button "x 2" at bounding box center [687, 90] width 12 height 12
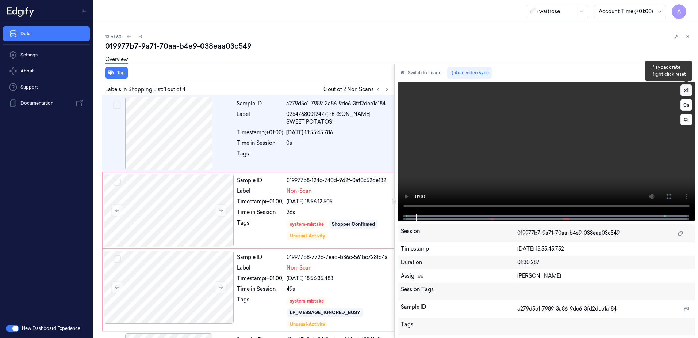
click at [682, 90] on button "x 1" at bounding box center [687, 90] width 12 height 12
click at [685, 90] on button "x 2" at bounding box center [687, 90] width 12 height 12
drag, startPoint x: 558, startPoint y: 171, endPoint x: 547, endPoint y: 167, distance: 11.2
click at [558, 171] on video at bounding box center [547, 147] width 298 height 132
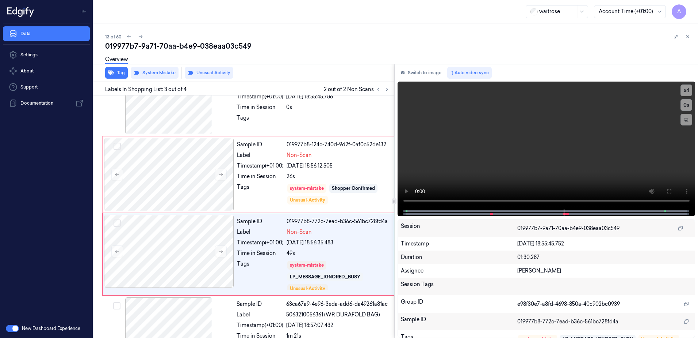
scroll to position [73, 0]
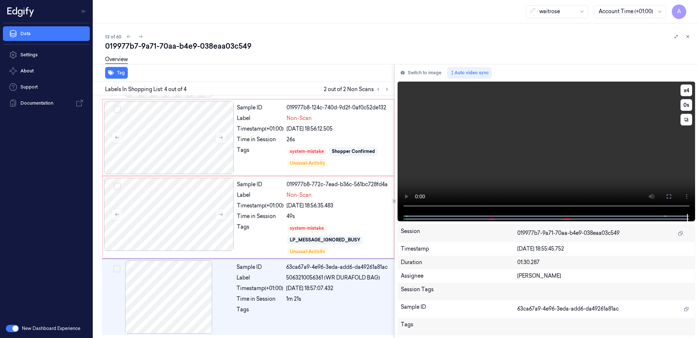
click at [492, 180] on video at bounding box center [547, 147] width 298 height 132
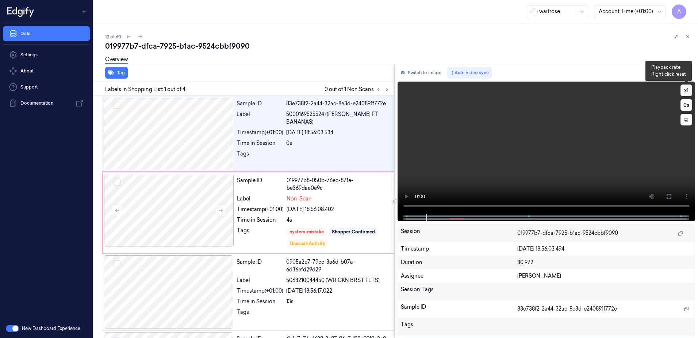
click at [690, 95] on button "x 1" at bounding box center [687, 90] width 12 height 12
click at [686, 91] on button "x 2" at bounding box center [687, 90] width 12 height 12
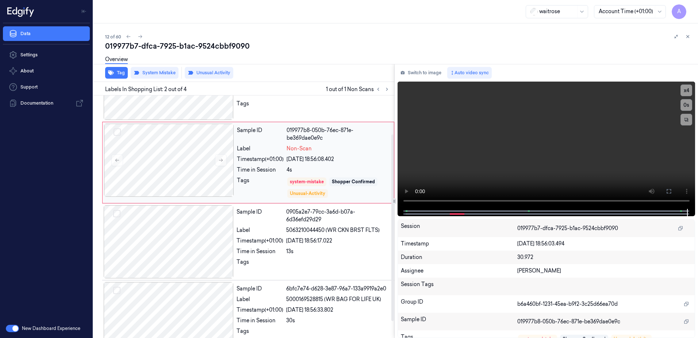
scroll to position [72, 0]
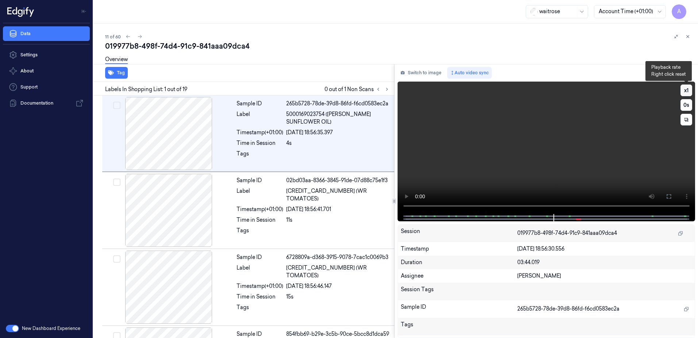
click at [684, 89] on button "x 1" at bounding box center [687, 90] width 12 height 12
drag, startPoint x: 666, startPoint y: 193, endPoint x: 668, endPoint y: 231, distance: 38.0
click at [666, 193] on button at bounding box center [669, 196] width 12 height 12
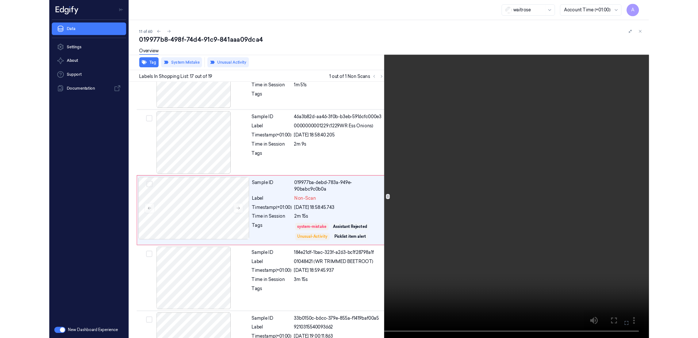
scroll to position [1118, 0]
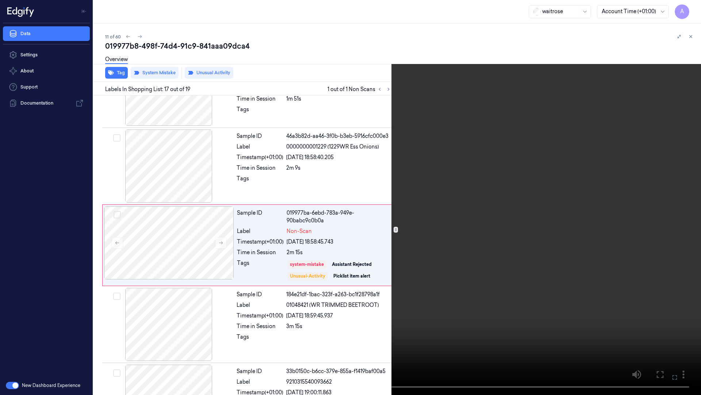
drag, startPoint x: 670, startPoint y: 374, endPoint x: 628, endPoint y: 313, distance: 73.4
click at [0, 0] on button at bounding box center [0, 0] width 0 height 0
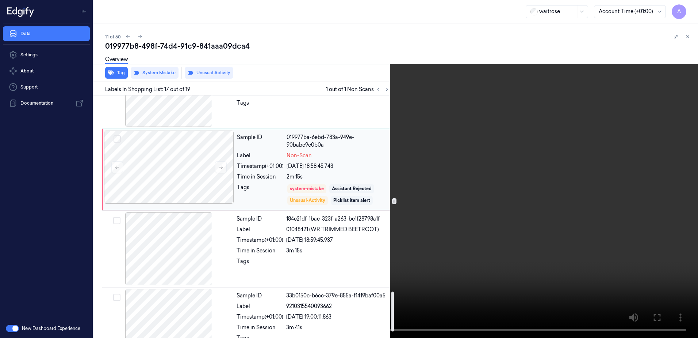
scroll to position [1186, 0]
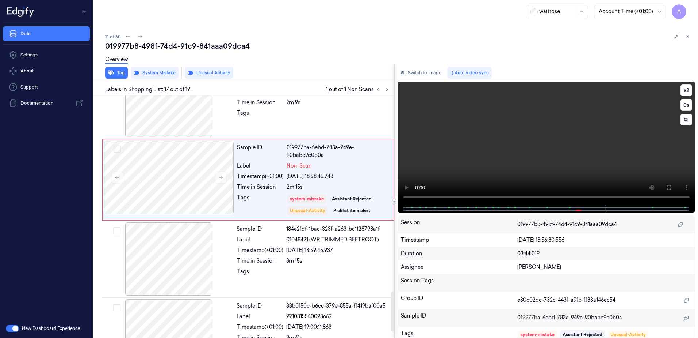
click at [493, 157] on video at bounding box center [547, 142] width 298 height 123
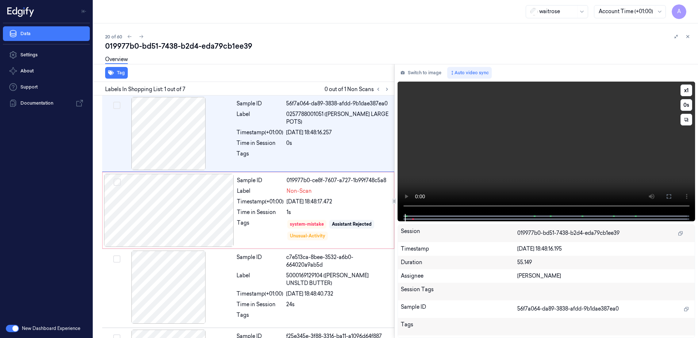
drag, startPoint x: 669, startPoint y: 197, endPoint x: 667, endPoint y: 235, distance: 38.4
click at [669, 197] on icon at bounding box center [669, 196] width 6 height 6
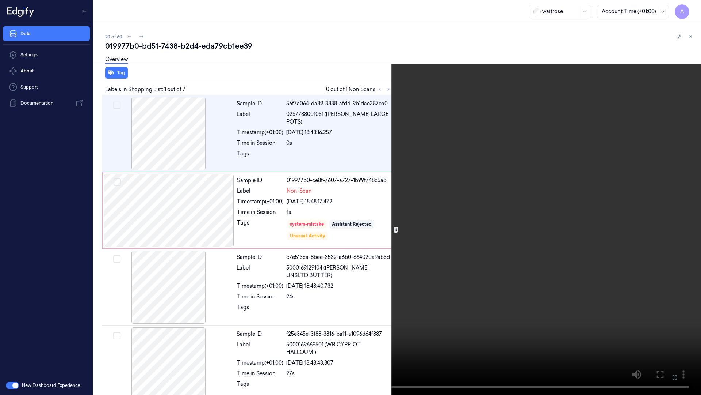
click at [470, 298] on video at bounding box center [350, 197] width 701 height 395
click at [606, 318] on video at bounding box center [350, 197] width 701 height 395
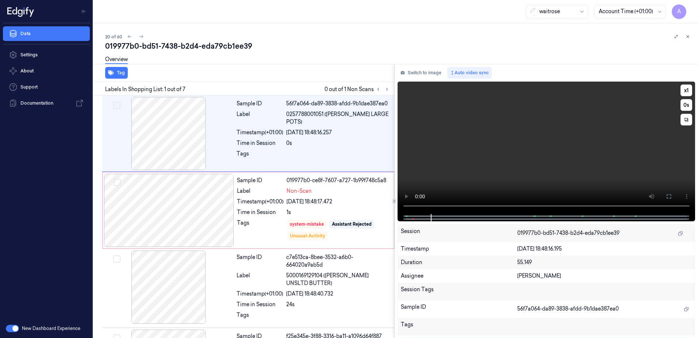
drag, startPoint x: 560, startPoint y: 175, endPoint x: 542, endPoint y: 174, distance: 18.0
click at [560, 175] on video at bounding box center [547, 147] width 298 height 132
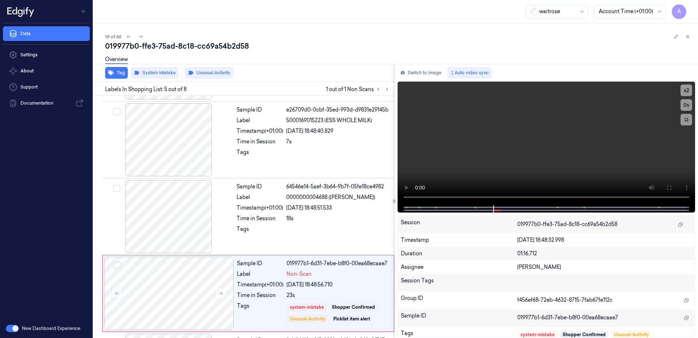
scroll to position [224, 0]
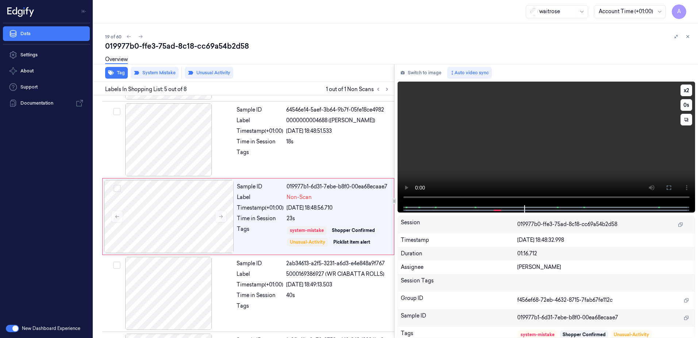
click at [589, 152] on video at bounding box center [547, 142] width 298 height 123
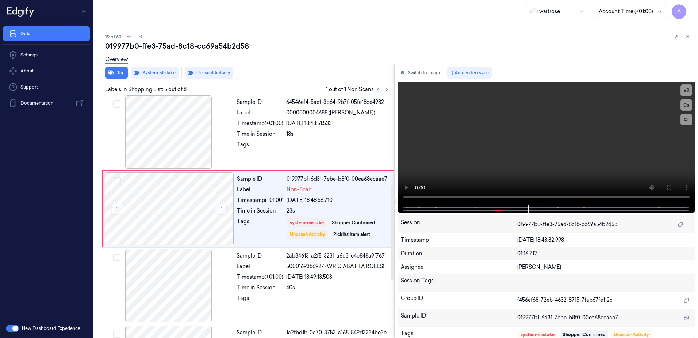
scroll to position [228, 0]
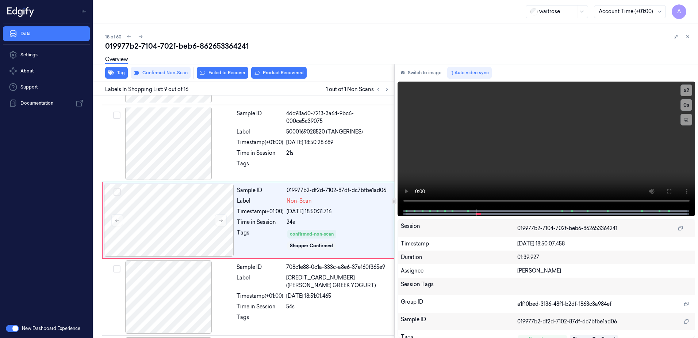
scroll to position [531, 0]
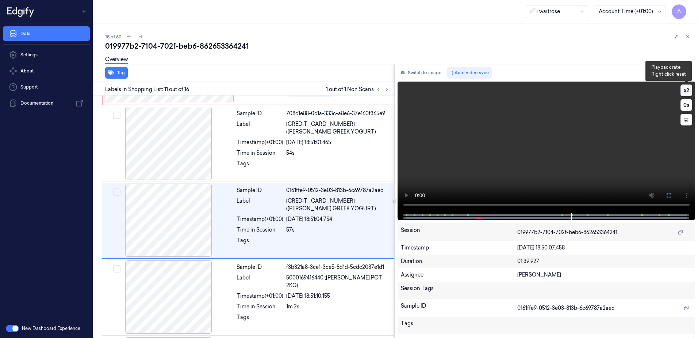
click at [687, 92] on button "x 2" at bounding box center [687, 90] width 12 height 12
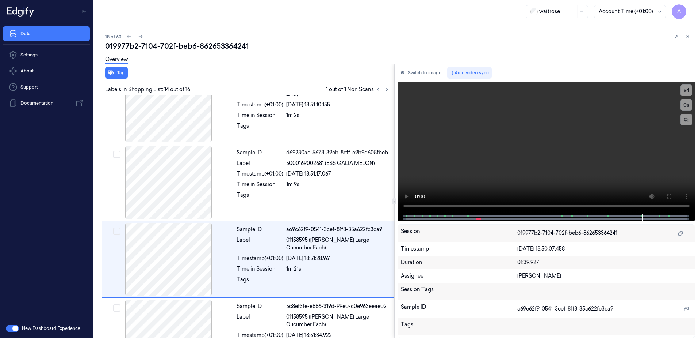
scroll to position [914, 0]
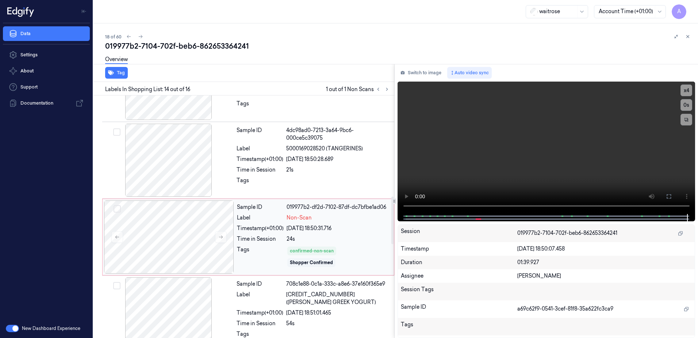
click at [340, 232] on div "Sample ID 019977b2-df2d-7102-87df-dc7bfbe1ad06 Label Non-Scan Timestamp (+01:00…" at bounding box center [313, 236] width 159 height 73
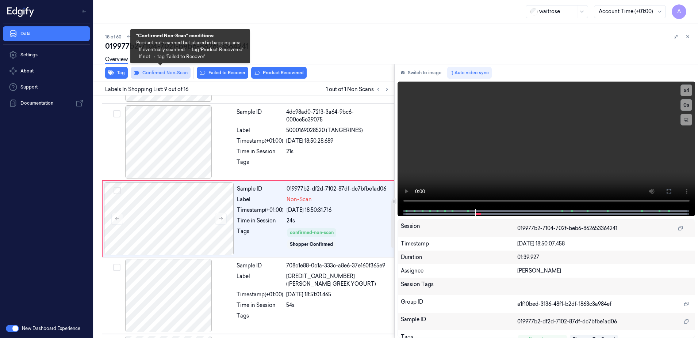
click at [162, 73] on button "Confirmed Non-Scan" at bounding box center [161, 73] width 60 height 12
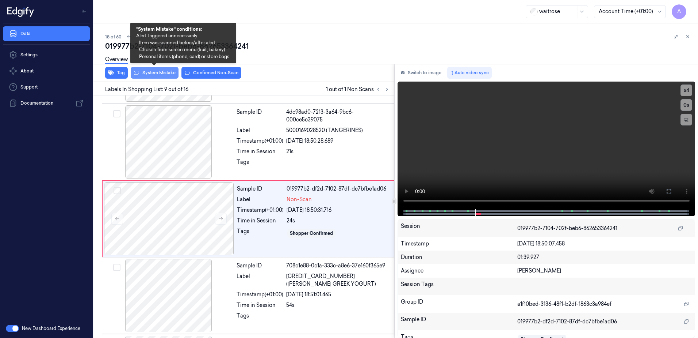
click at [157, 74] on button "System Mistake" at bounding box center [155, 73] width 48 height 12
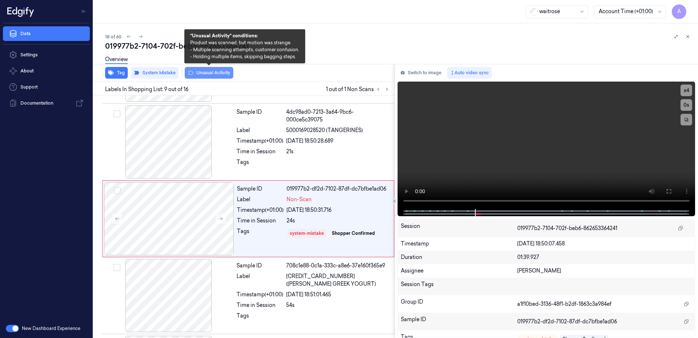
click at [206, 75] on button "Unusual Activity" at bounding box center [209, 73] width 49 height 12
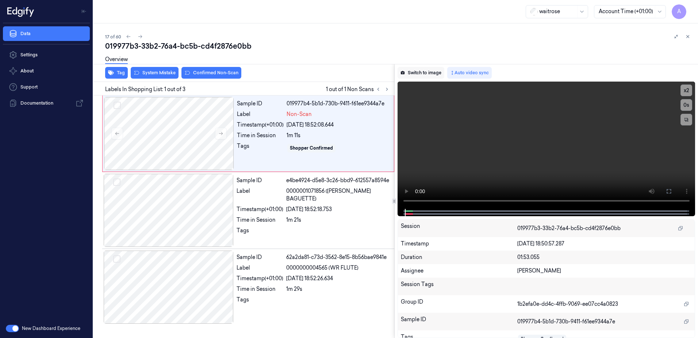
click at [424, 71] on button "Switch to image" at bounding box center [421, 73] width 47 height 12
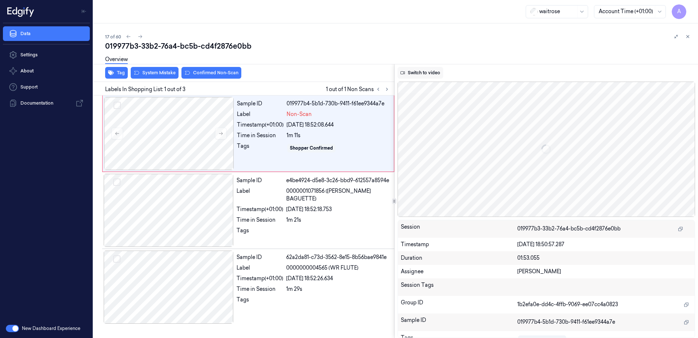
click at [422, 74] on button "Switch to video" at bounding box center [421, 73] width 46 height 12
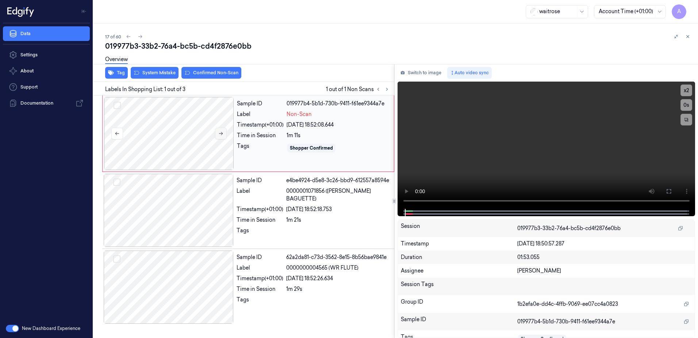
click at [219, 132] on icon at bounding box center [220, 133] width 5 height 5
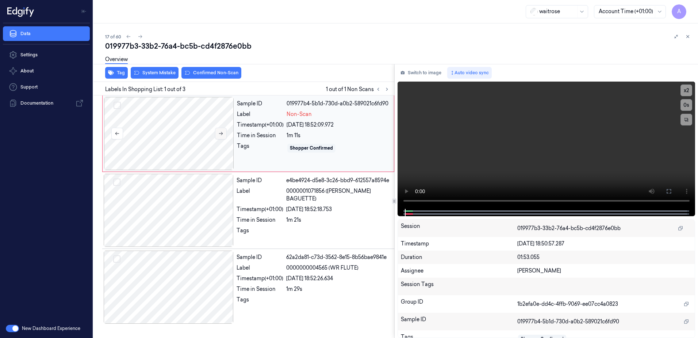
click at [219, 132] on icon at bounding box center [220, 133] width 5 height 5
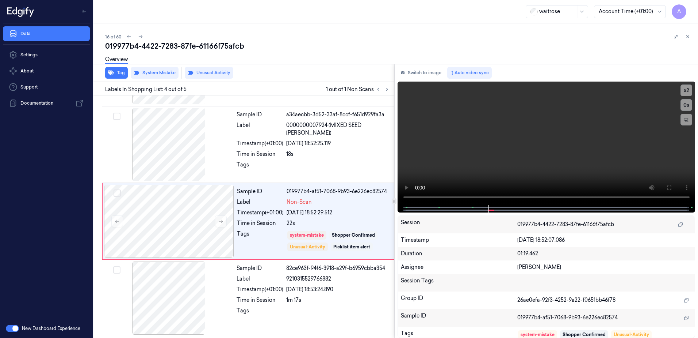
scroll to position [144, 0]
